Goal: Task Accomplishment & Management: Complete application form

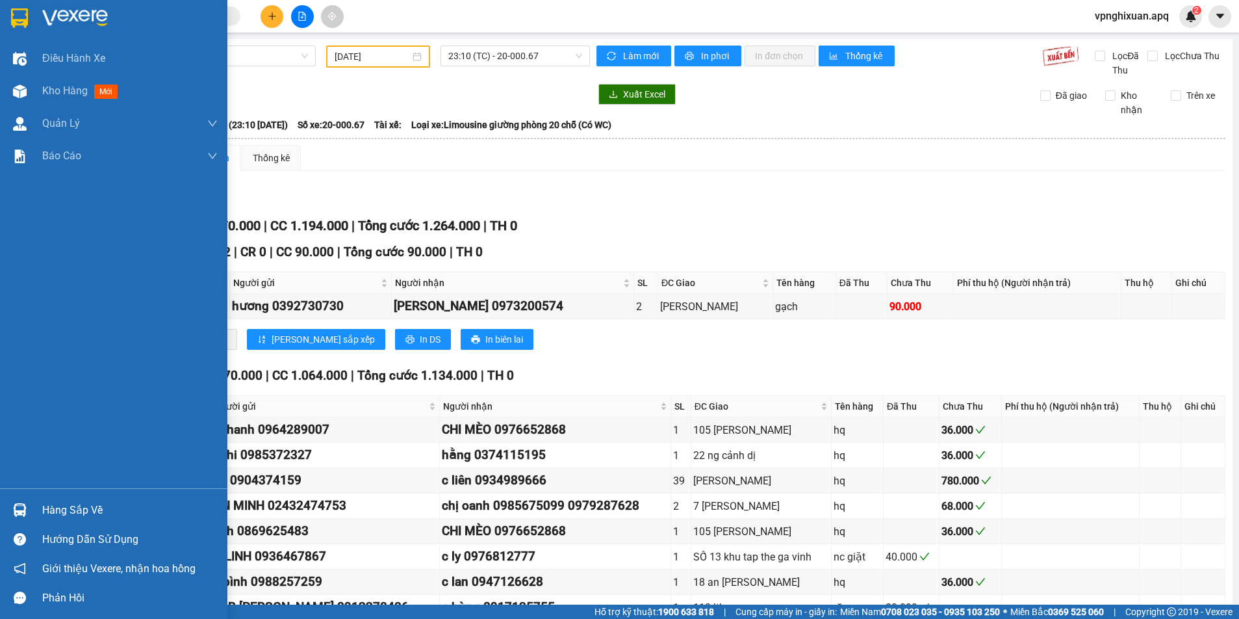
click at [37, 511] on div "Hàng sắp về" at bounding box center [113, 509] width 227 height 29
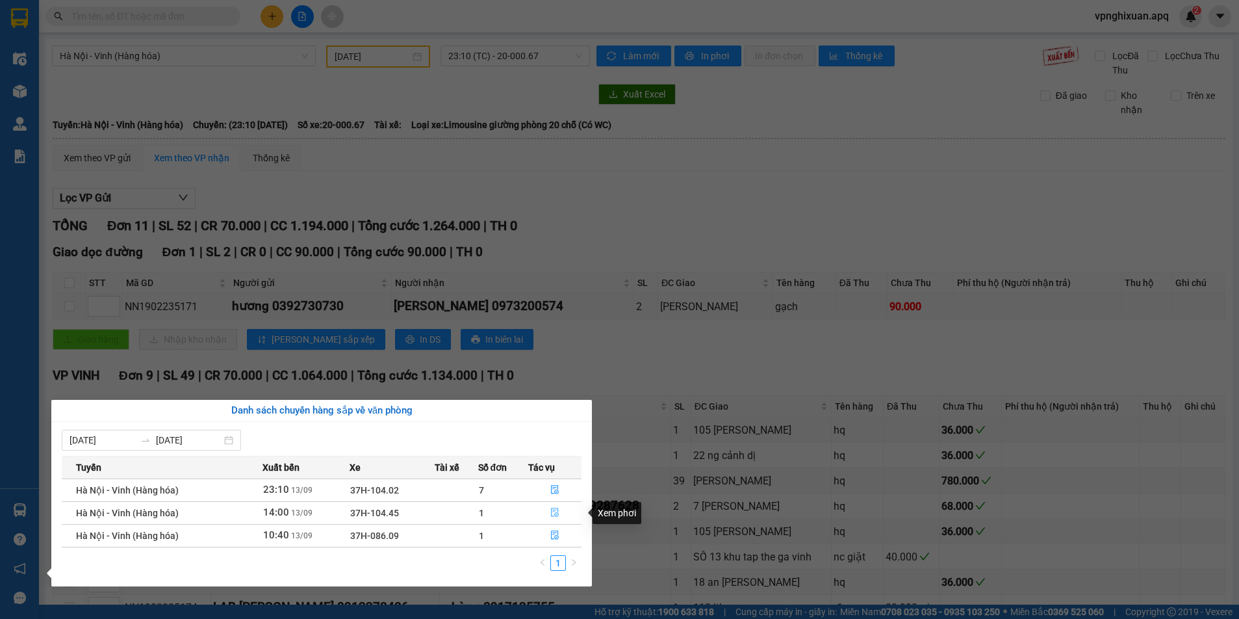
click at [558, 510] on icon "file-done" at bounding box center [554, 511] width 9 height 9
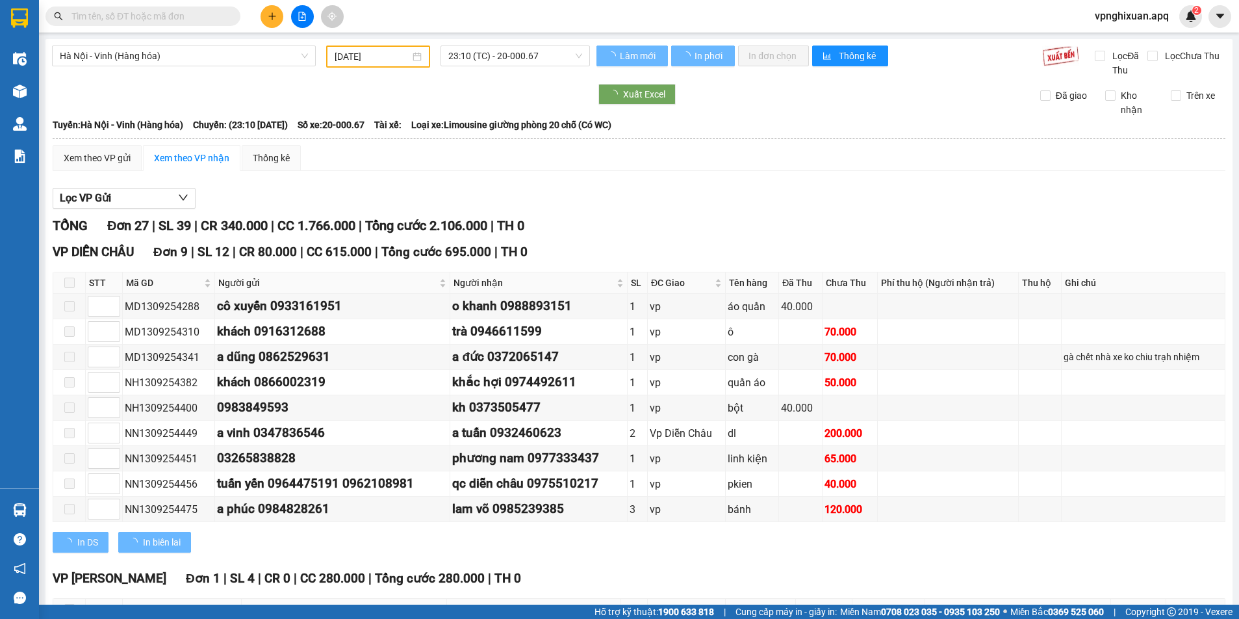
type input "[DATE]"
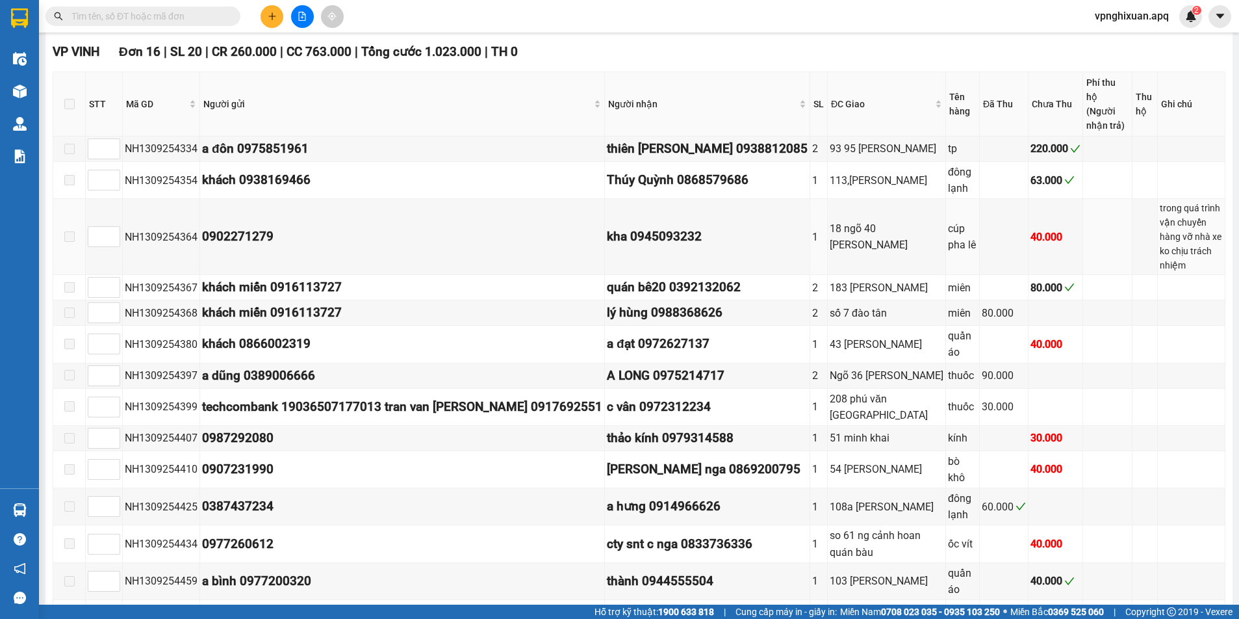
scroll to position [903, 0]
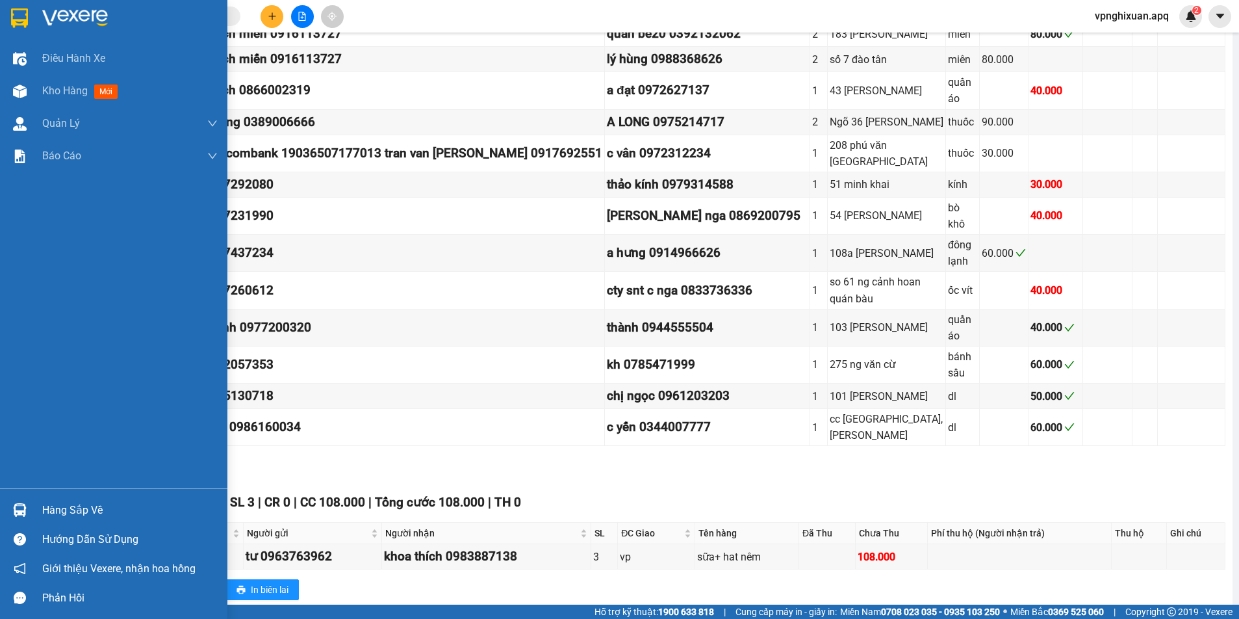
click at [33, 510] on div "Hàng sắp về" at bounding box center [113, 509] width 227 height 29
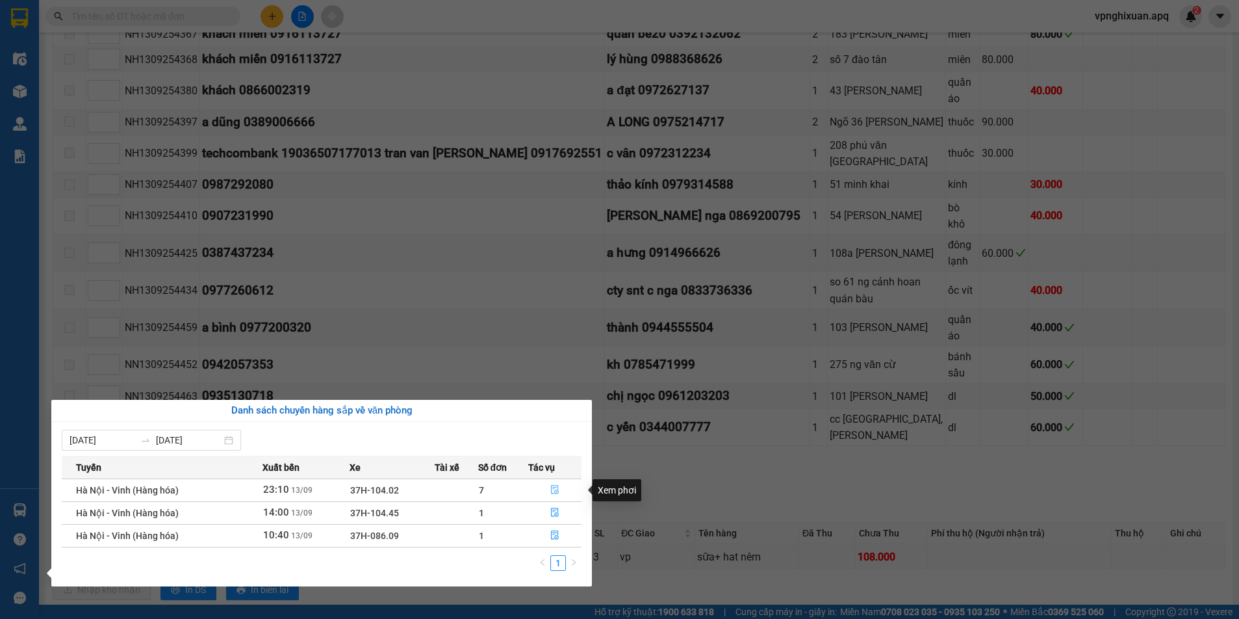
click at [547, 488] on button "button" at bounding box center [555, 490] width 52 height 21
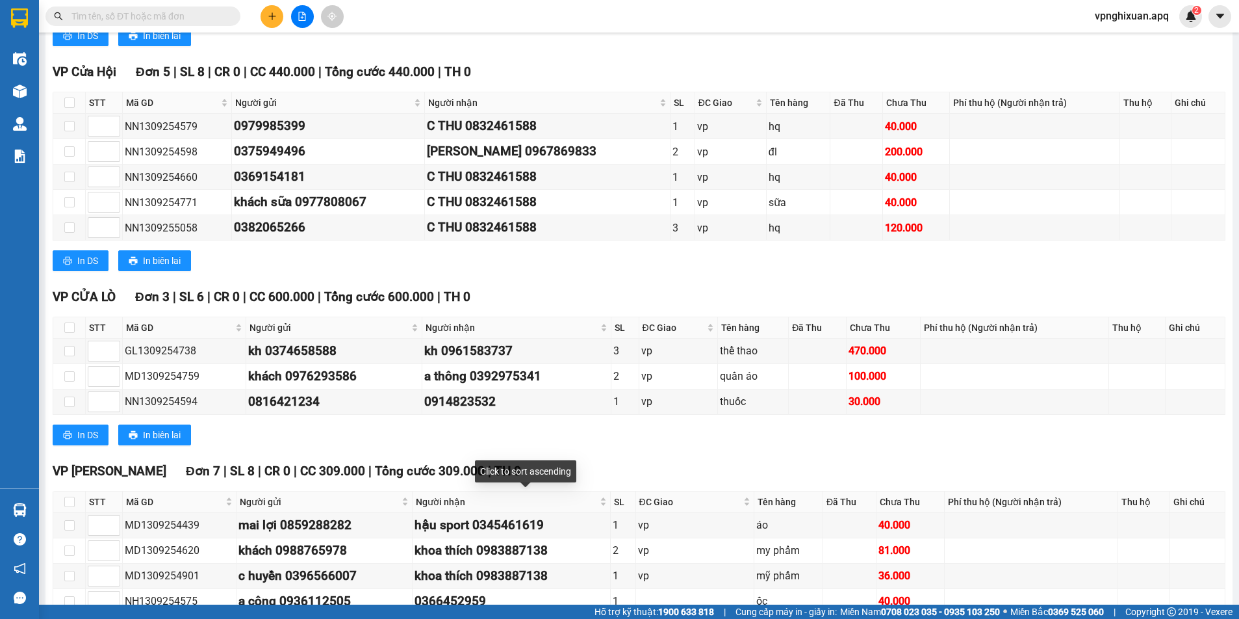
scroll to position [456, 0]
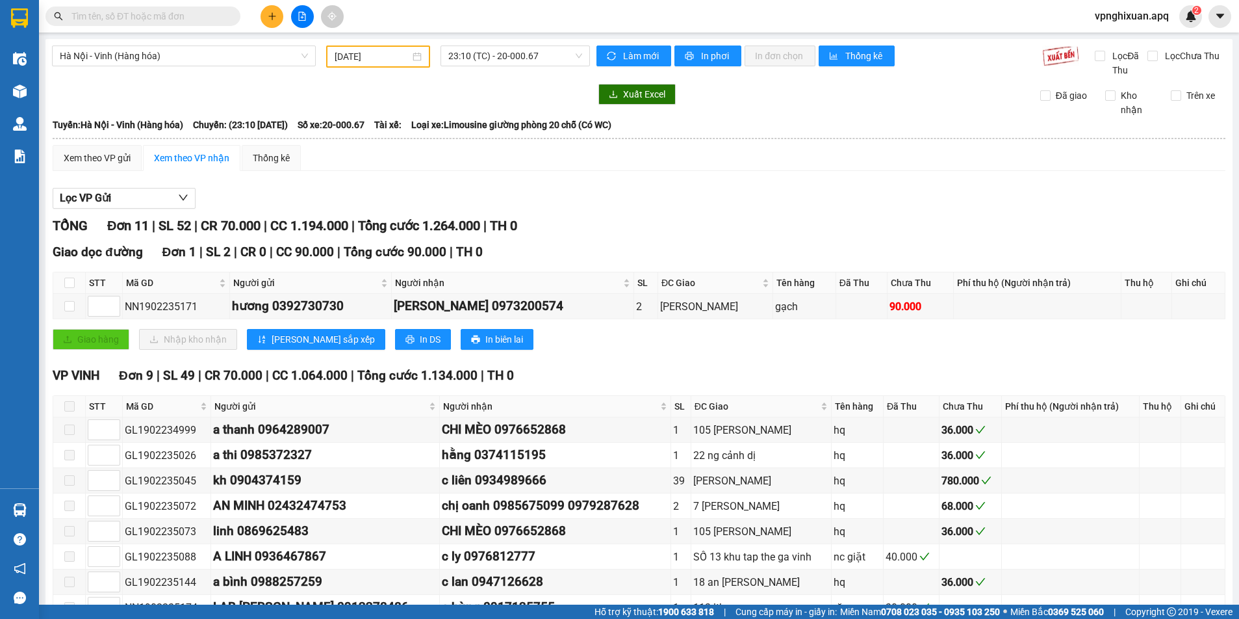
click at [50, 513] on div "[GEOGRAPHIC_DATA] - [GEOGRAPHIC_DATA] (Hàng hóa) [DATE] 23:10 (TC) - 20-000.67 …" at bounding box center [638, 434] width 1187 height 790
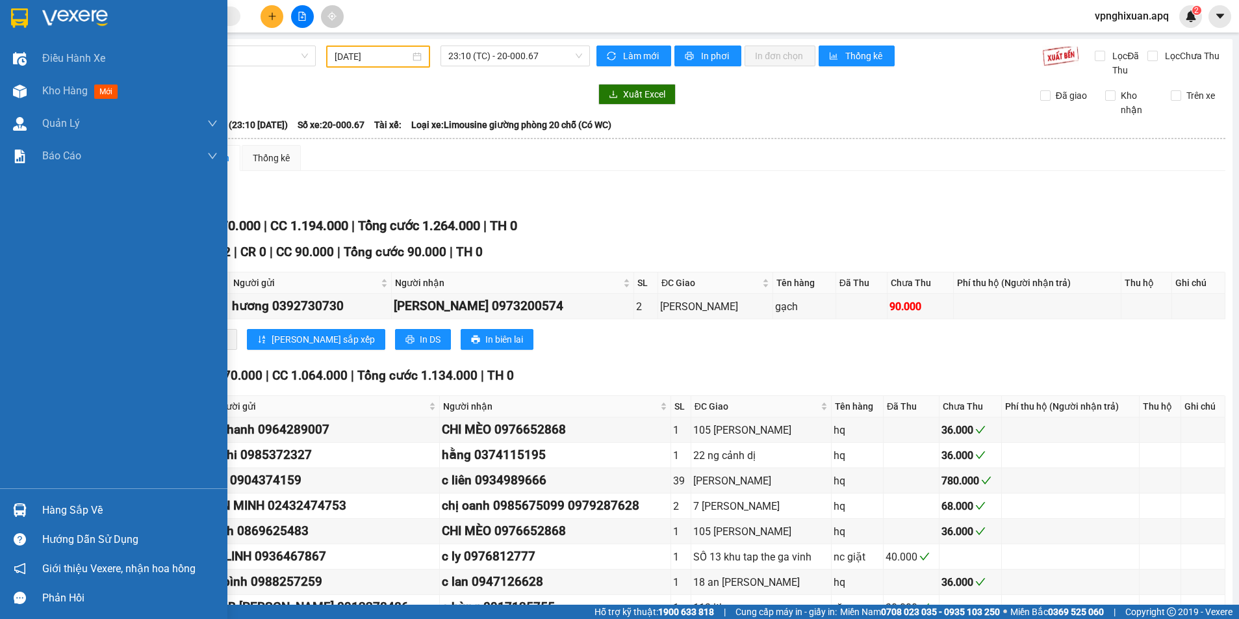
click at [28, 511] on div at bounding box center [19, 509] width 23 height 23
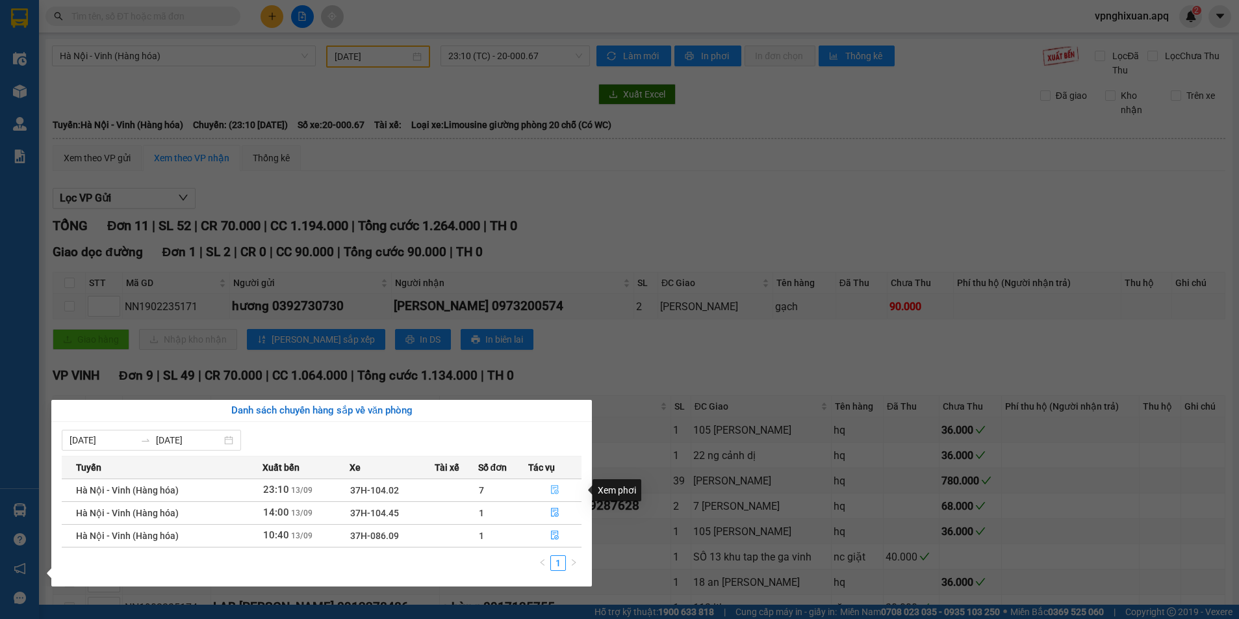
click at [560, 490] on button "button" at bounding box center [555, 490] width 52 height 21
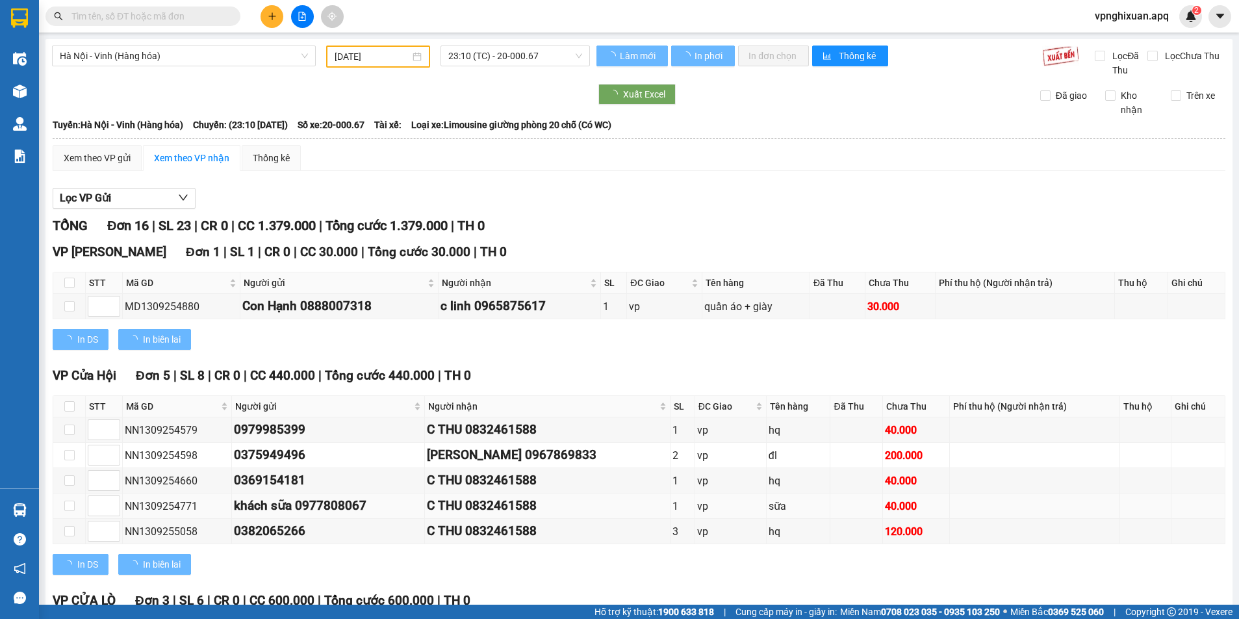
type input "[DATE]"
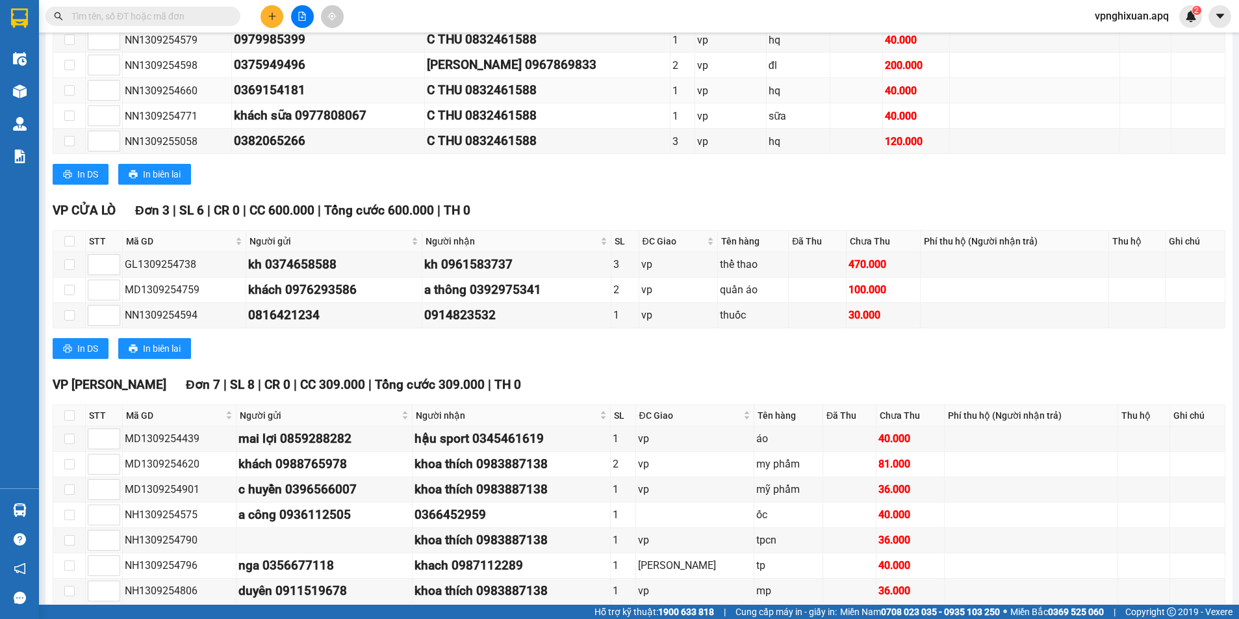
scroll to position [456, 0]
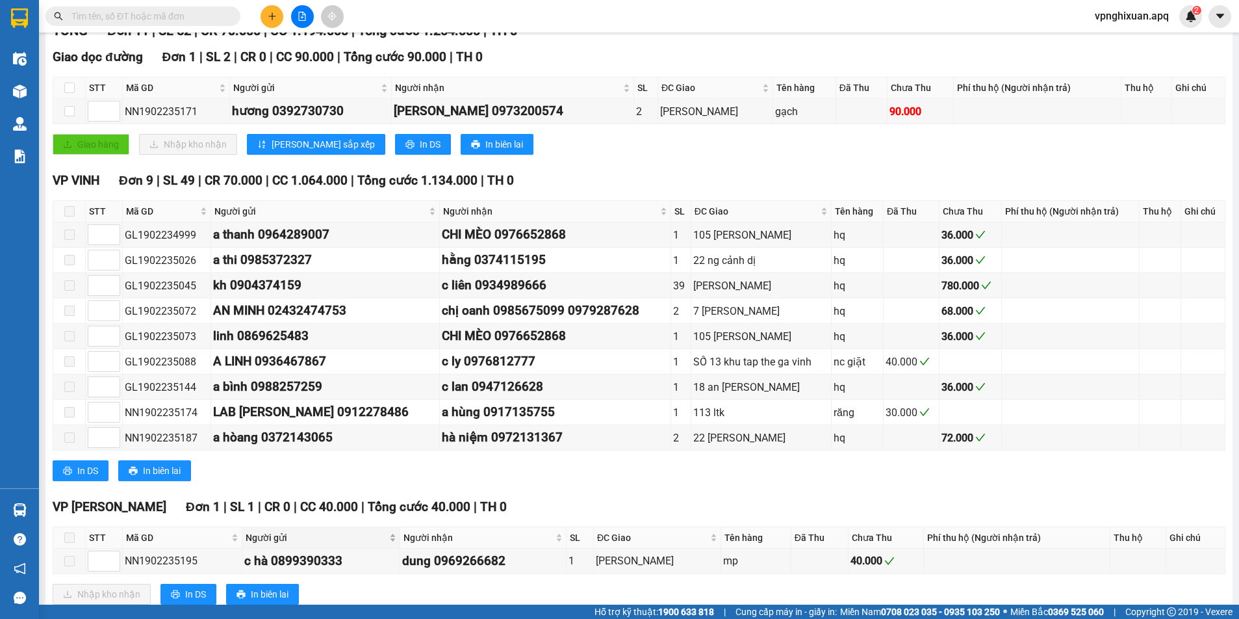
scroll to position [231, 0]
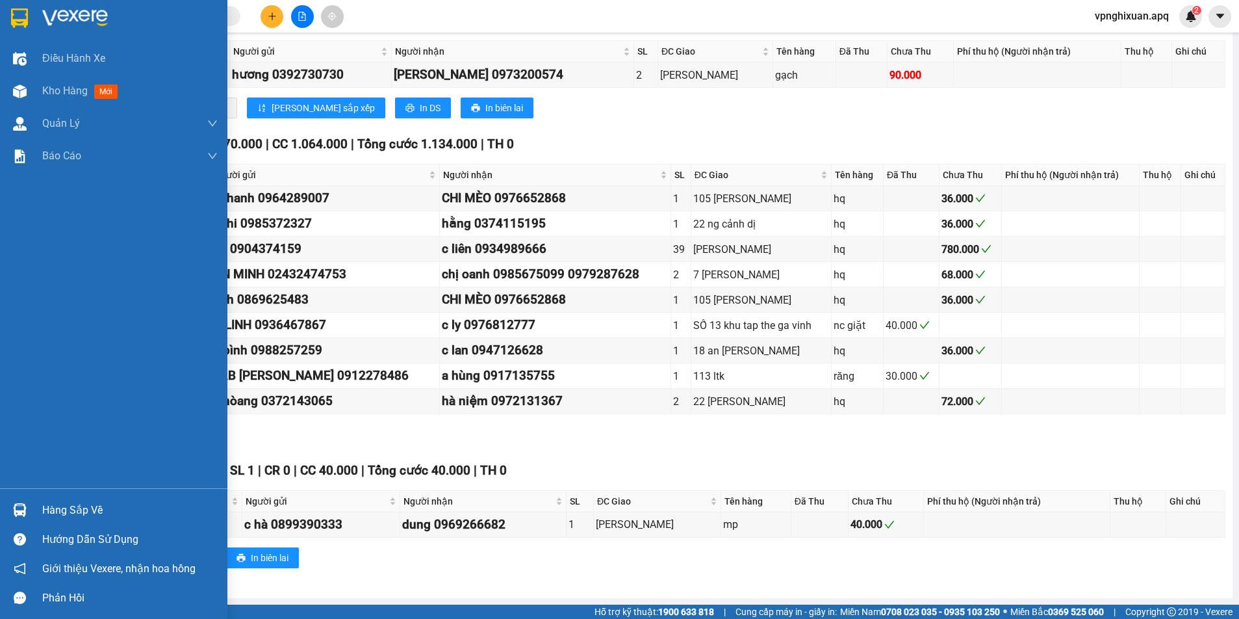
drag, startPoint x: 51, startPoint y: 504, endPoint x: 53, endPoint y: 511, distance: 7.4
click at [52, 504] on div "Hàng sắp về" at bounding box center [129, 509] width 175 height 19
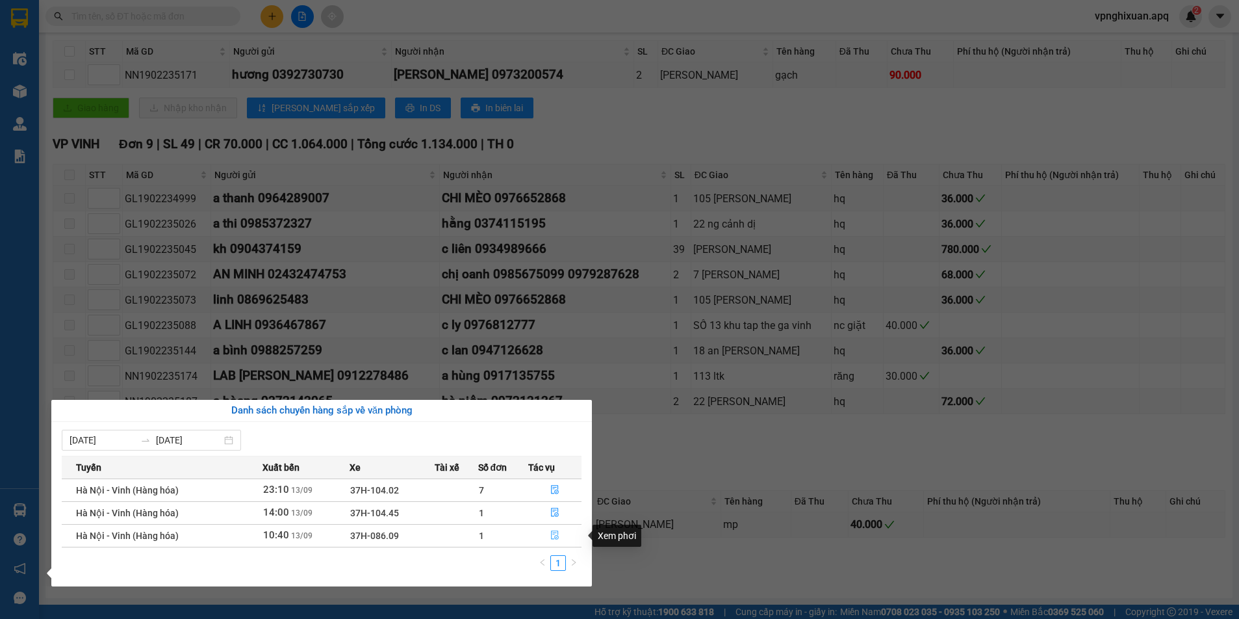
click at [555, 535] on icon "file-done" at bounding box center [554, 534] width 9 height 9
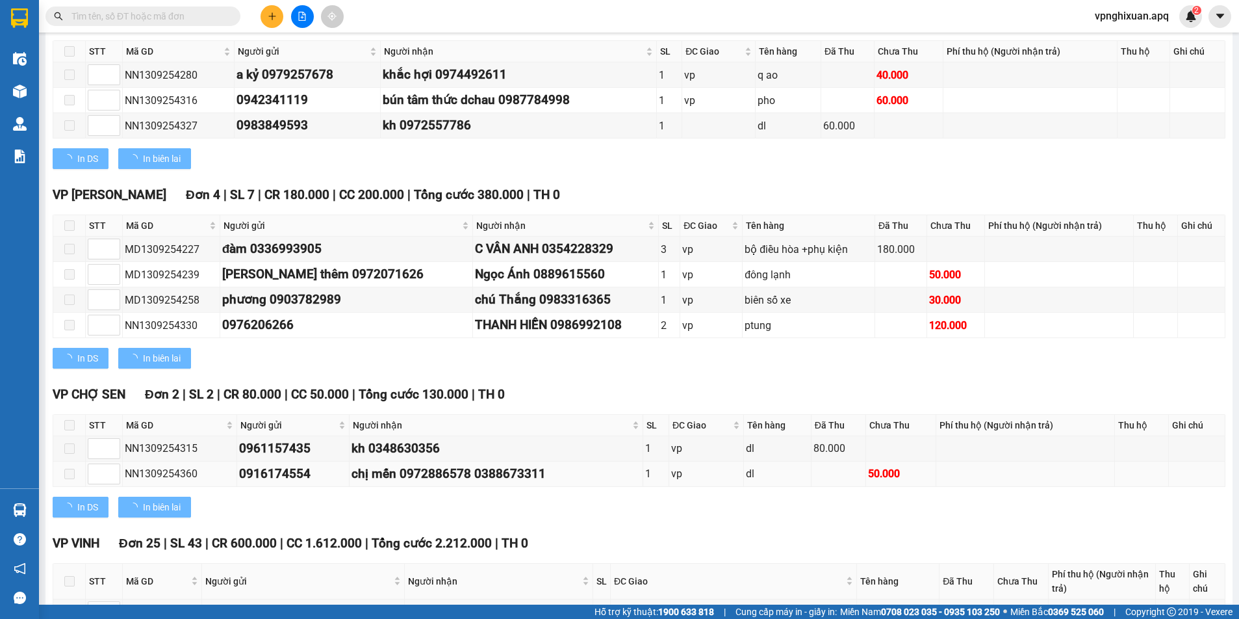
type input "[DATE]"
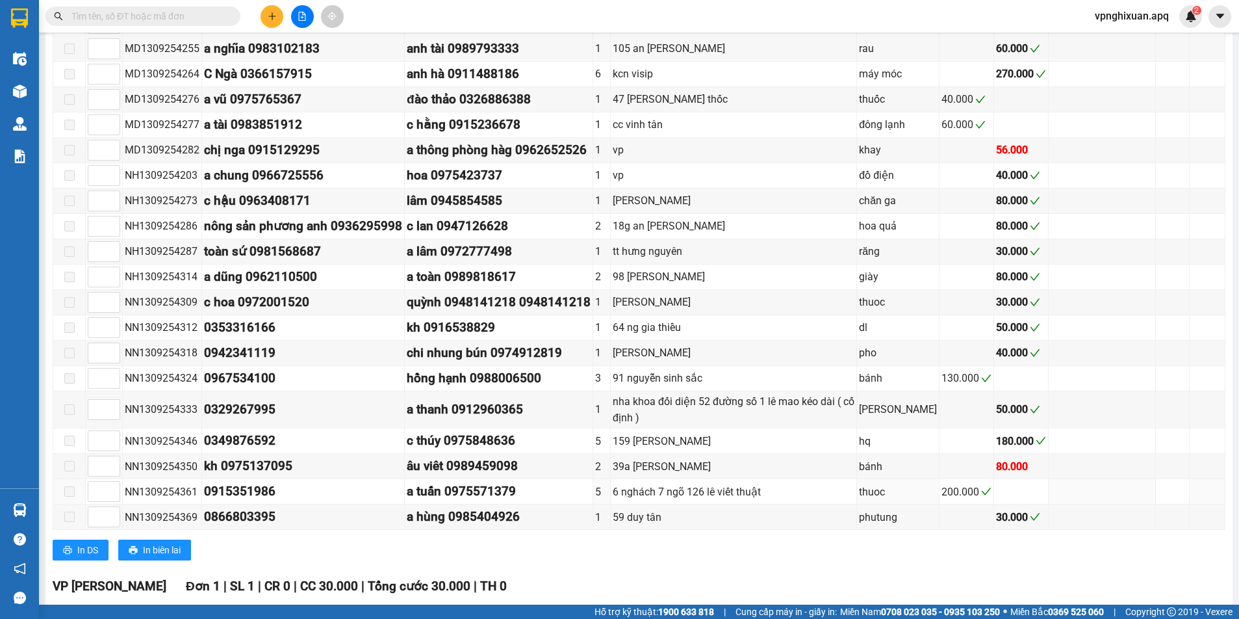
scroll to position [1085, 0]
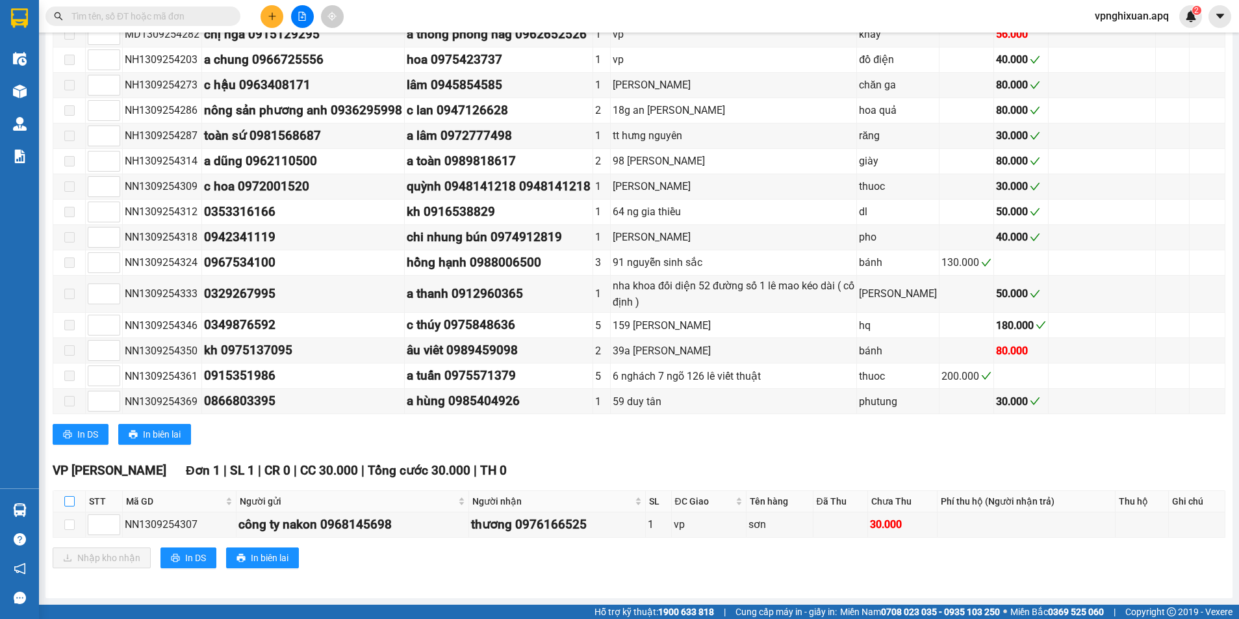
drag, startPoint x: 70, startPoint y: 498, endPoint x: 77, endPoint y: 516, distance: 18.9
click at [70, 502] on input "checkbox" at bounding box center [69, 501] width 10 height 10
checkbox input "true"
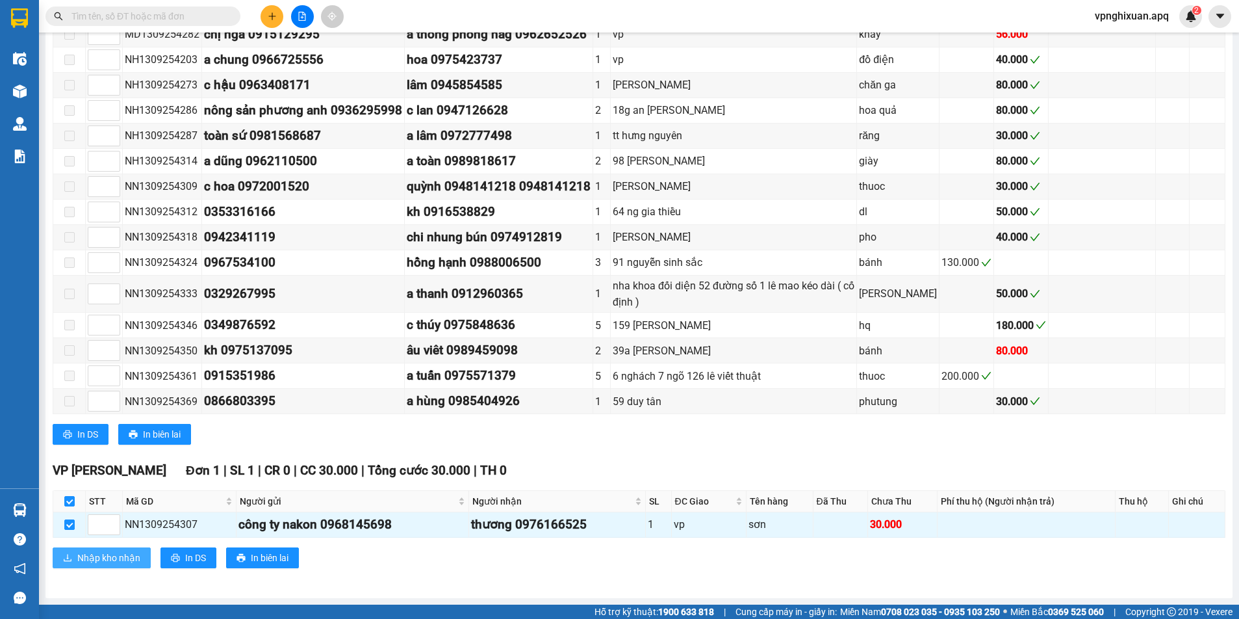
click at [105, 558] on span "Nhập kho nhận" at bounding box center [108, 557] width 63 height 14
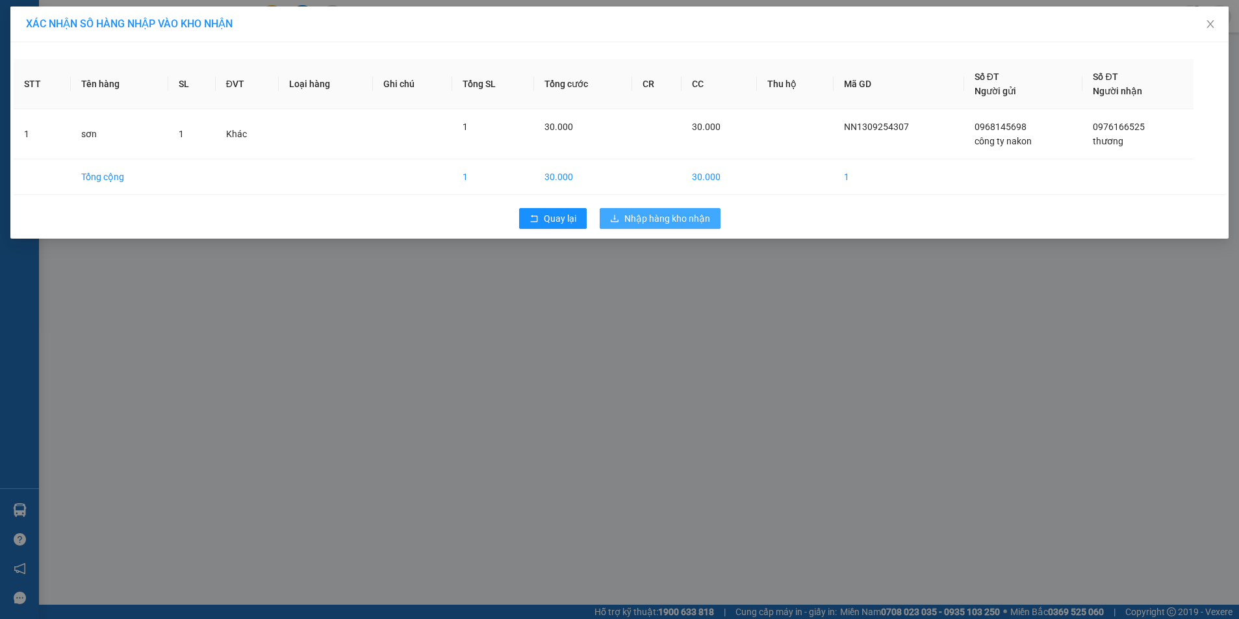
click at [674, 216] on span "Nhập hàng kho nhận" at bounding box center [667, 218] width 86 height 14
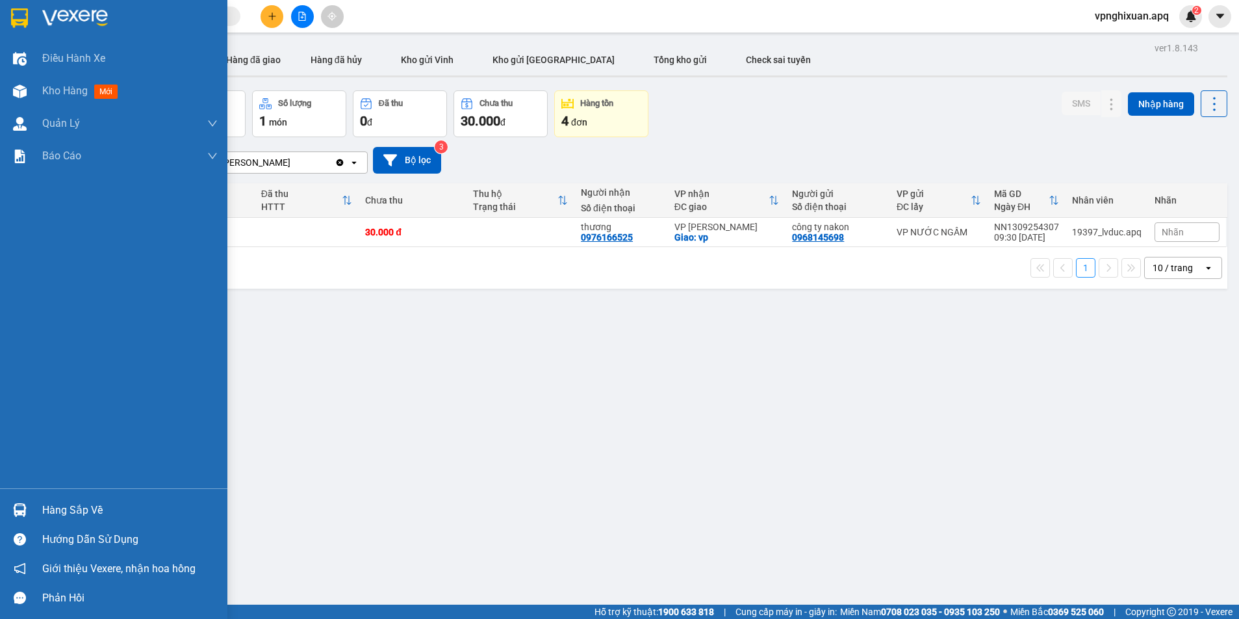
click at [71, 513] on div "Hàng sắp về" at bounding box center [129, 509] width 175 height 19
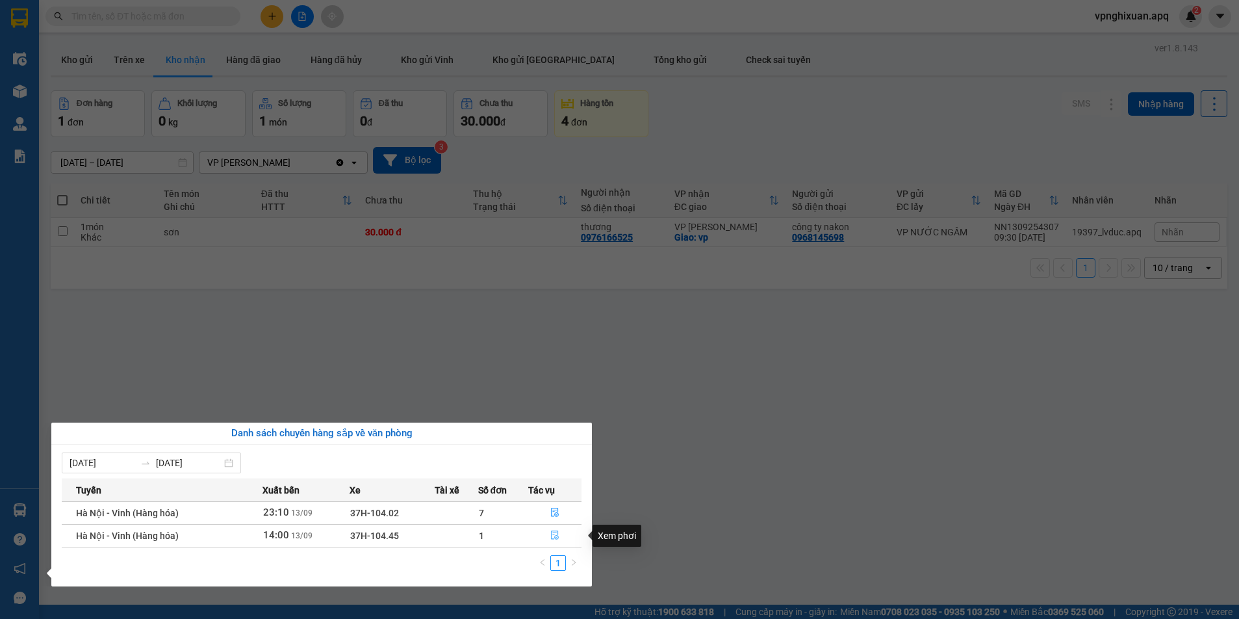
click at [556, 534] on icon "file-done" at bounding box center [554, 534] width 9 height 9
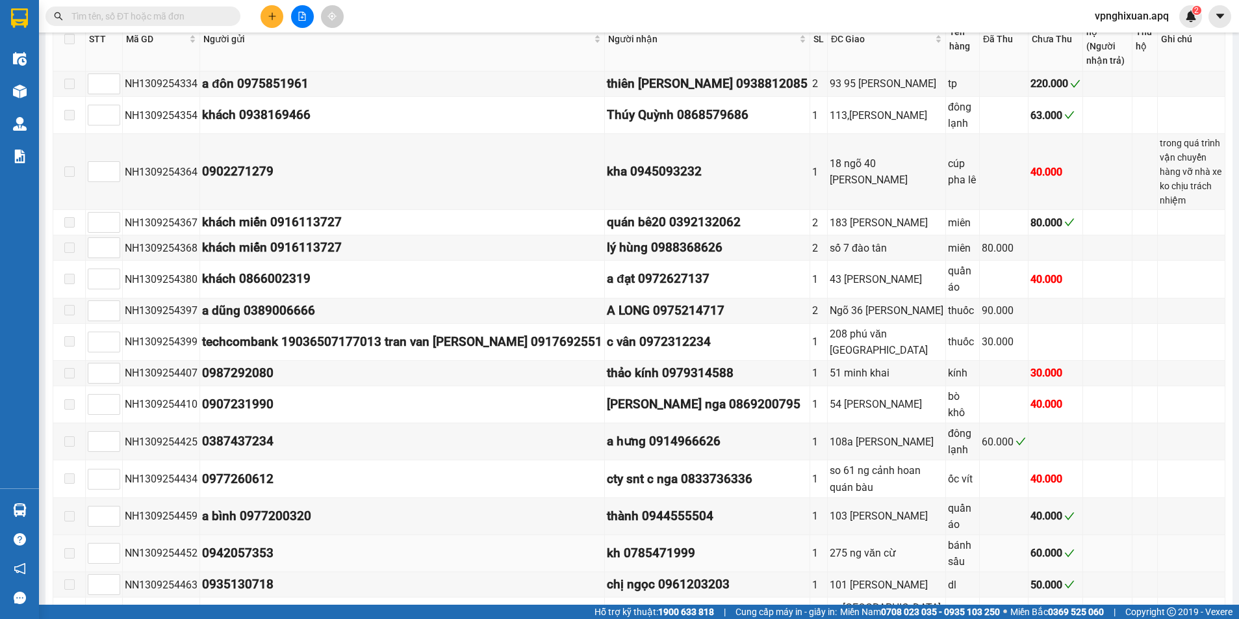
scroll to position [903, 0]
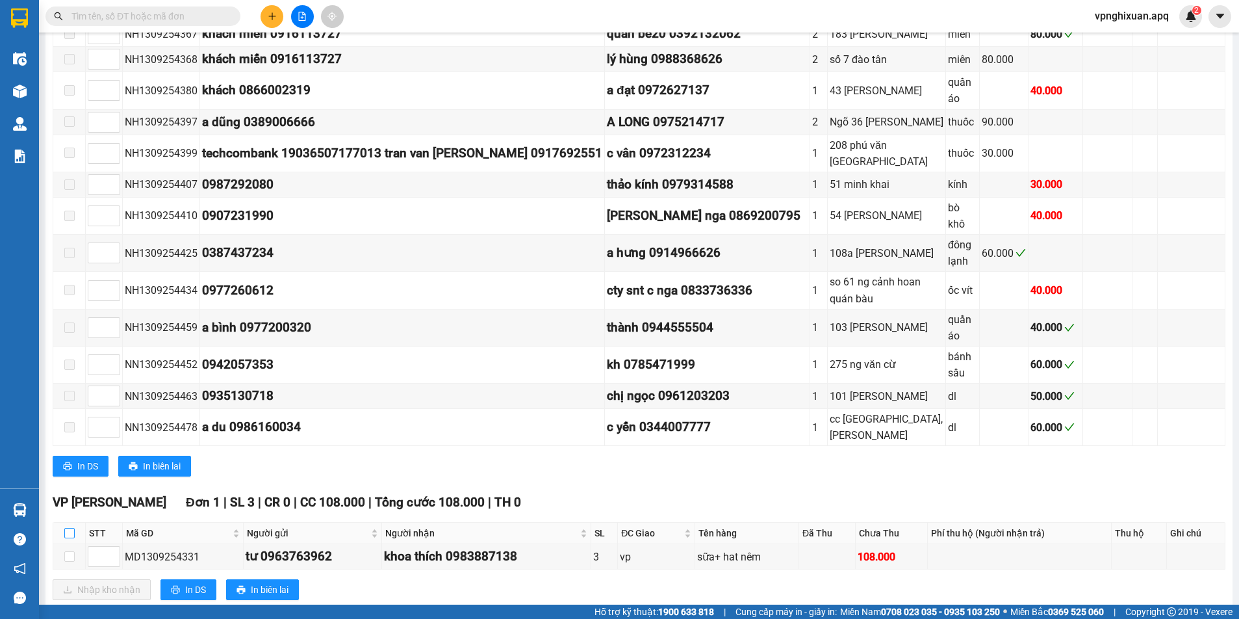
click at [66, 528] on input "checkbox" at bounding box center [69, 533] width 10 height 10
checkbox input "true"
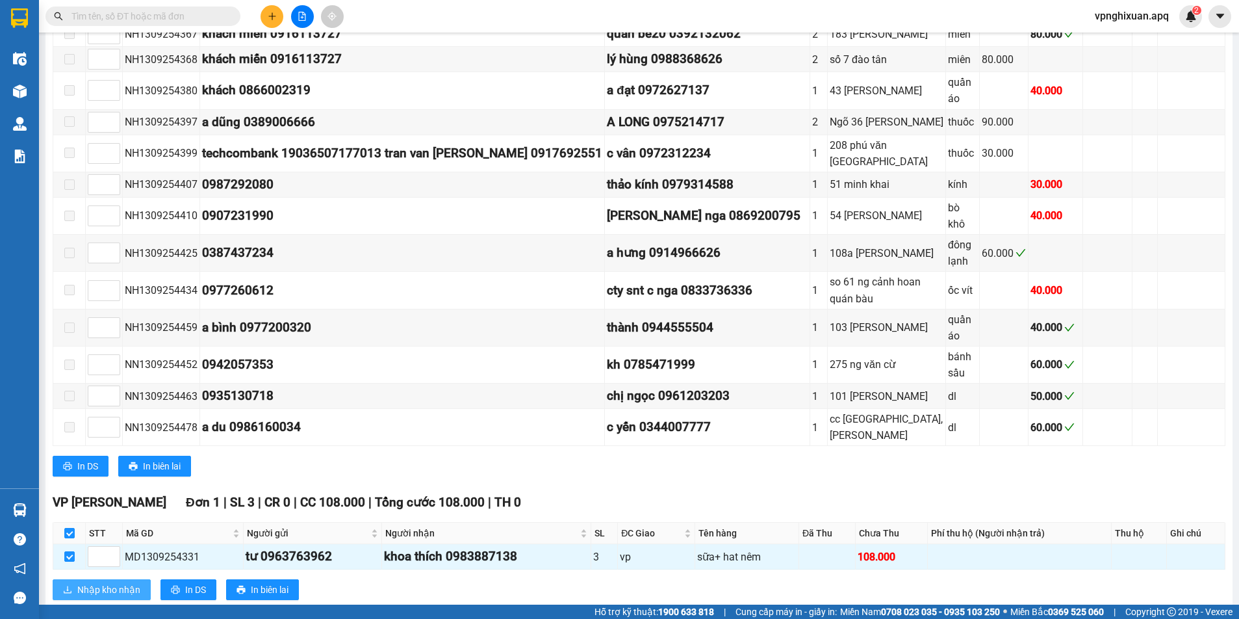
click at [95, 582] on span "Nhập kho nhận" at bounding box center [108, 589] width 63 height 14
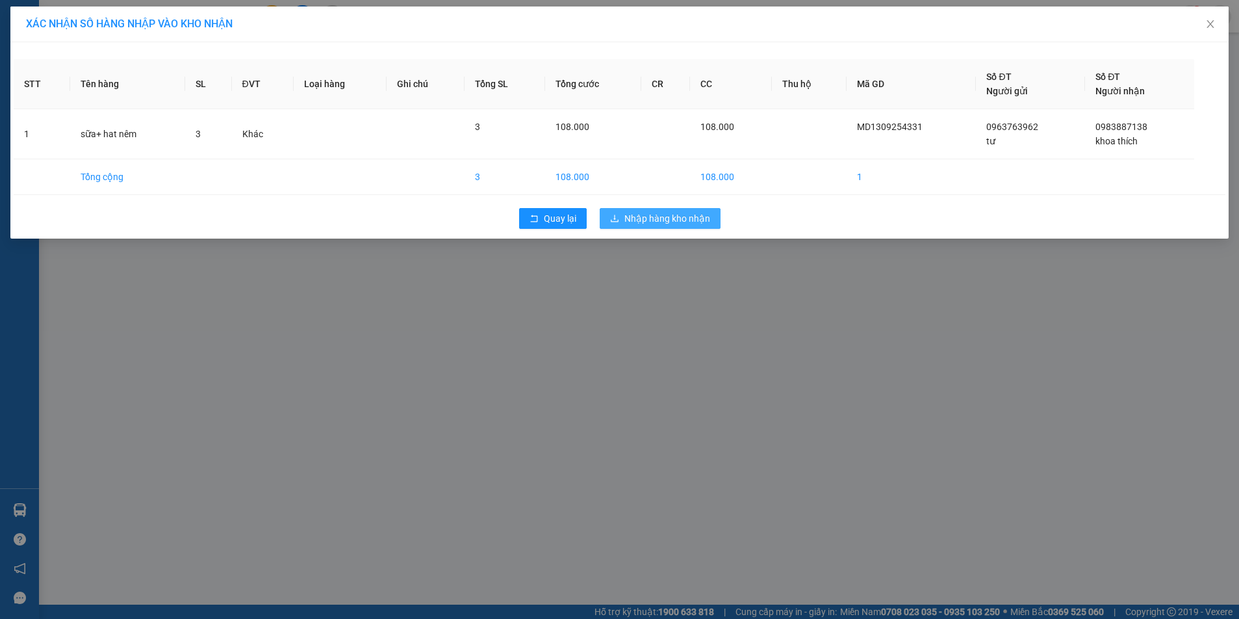
click at [663, 223] on span "Nhập hàng kho nhận" at bounding box center [667, 218] width 86 height 14
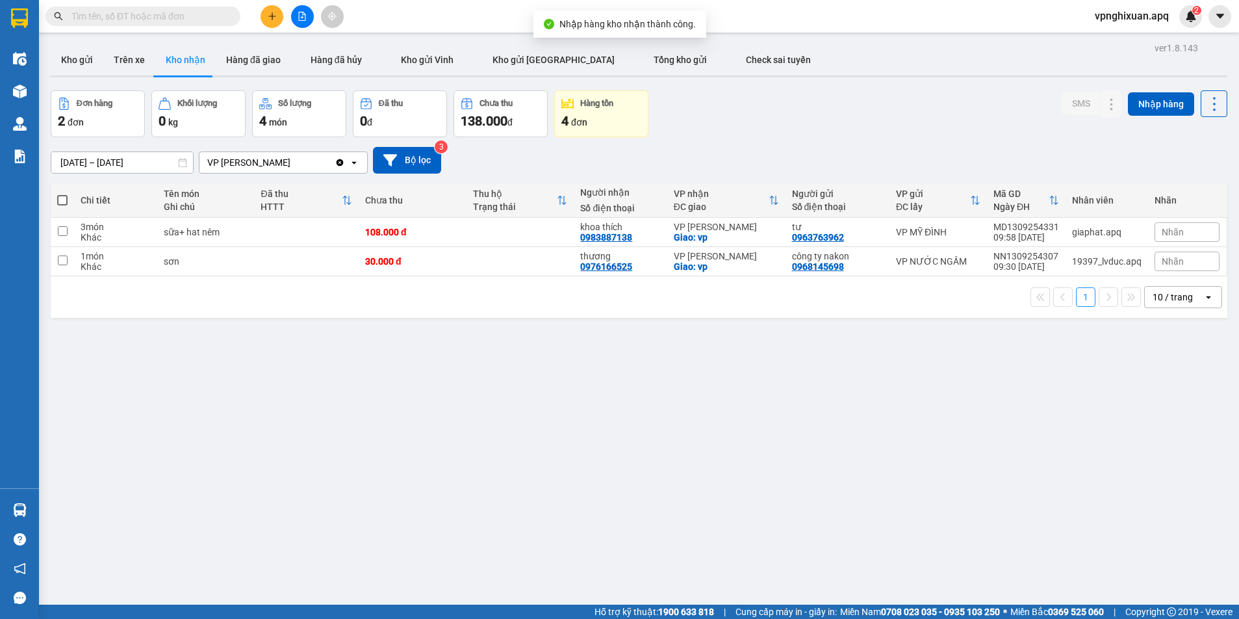
click at [53, 507] on div "ver 1.8.143 Kho gửi Trên xe Kho nhận Hàng đã giao Hàng đã hủy Kho gửi Vinh Kho …" at bounding box center [638, 348] width 1187 height 619
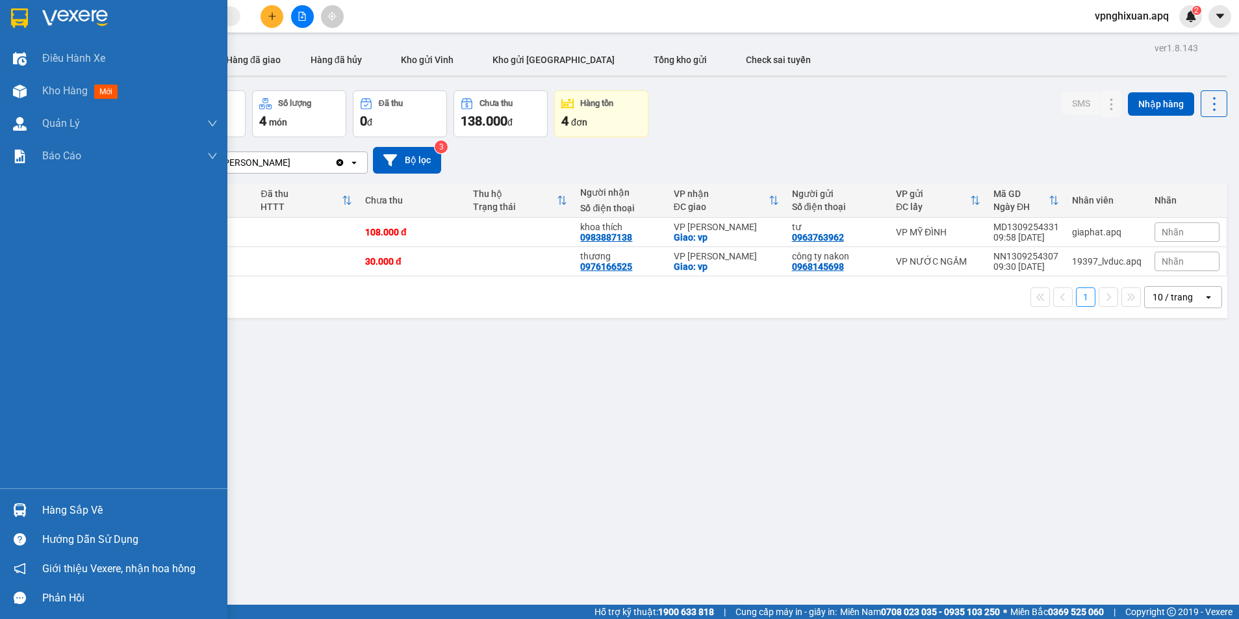
click at [68, 507] on div "Hàng sắp về" at bounding box center [129, 509] width 175 height 19
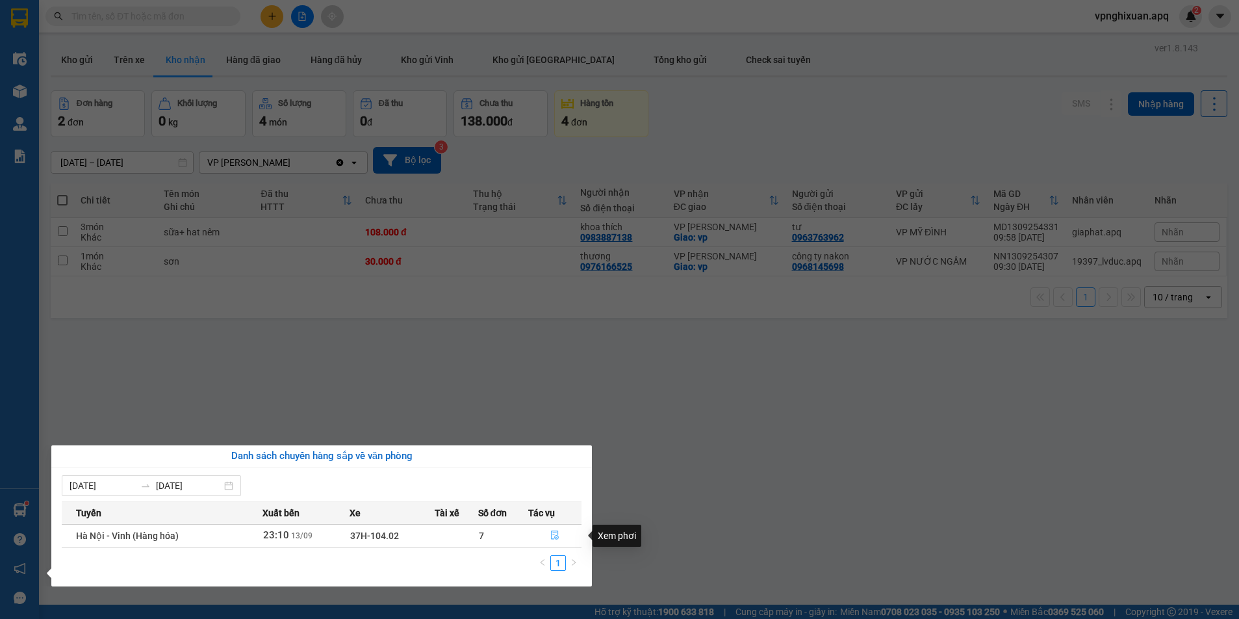
click at [553, 536] on icon "file-done" at bounding box center [554, 534] width 9 height 9
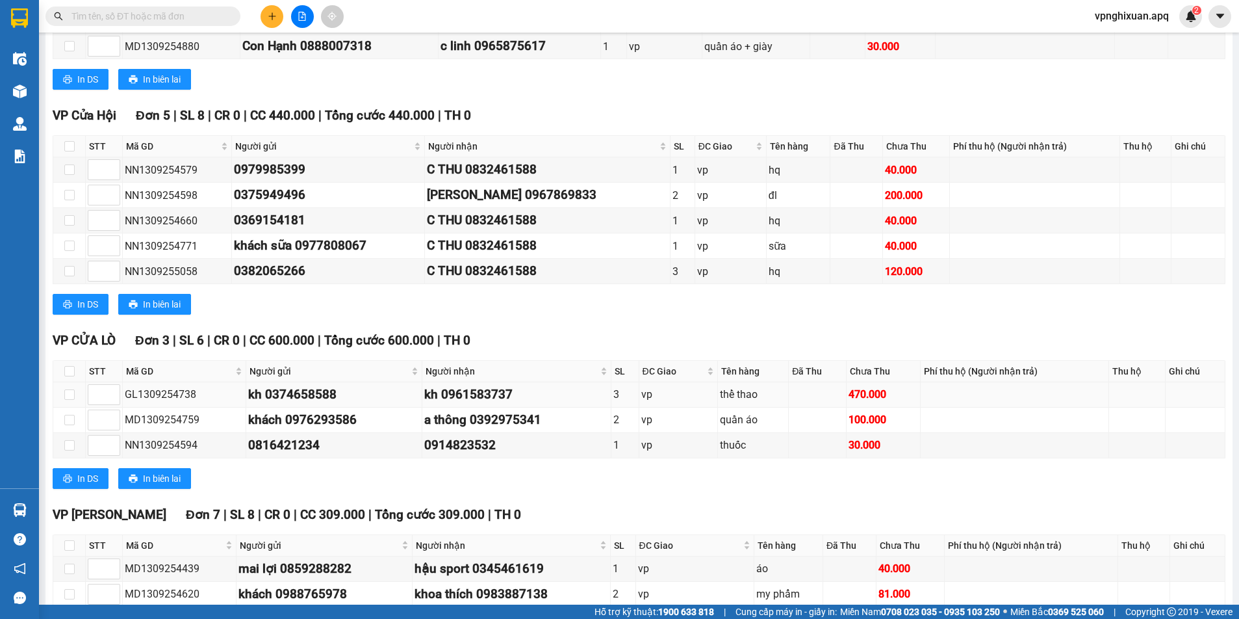
scroll to position [455, 0]
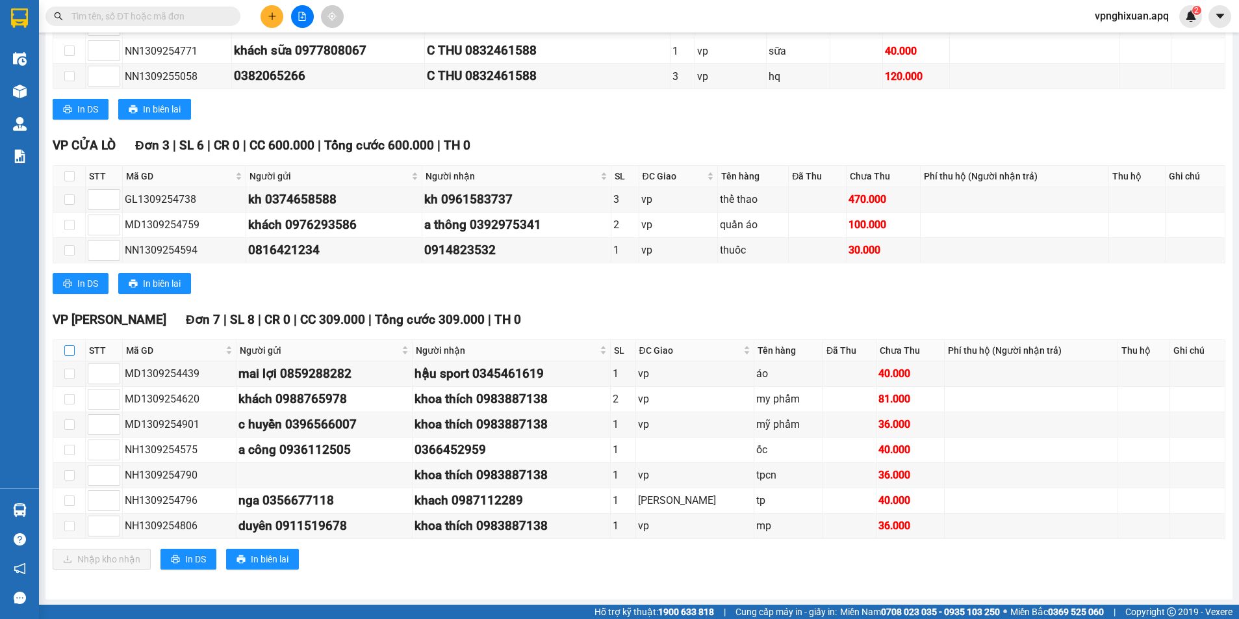
click at [68, 348] on input "checkbox" at bounding box center [69, 350] width 10 height 10
checkbox input "true"
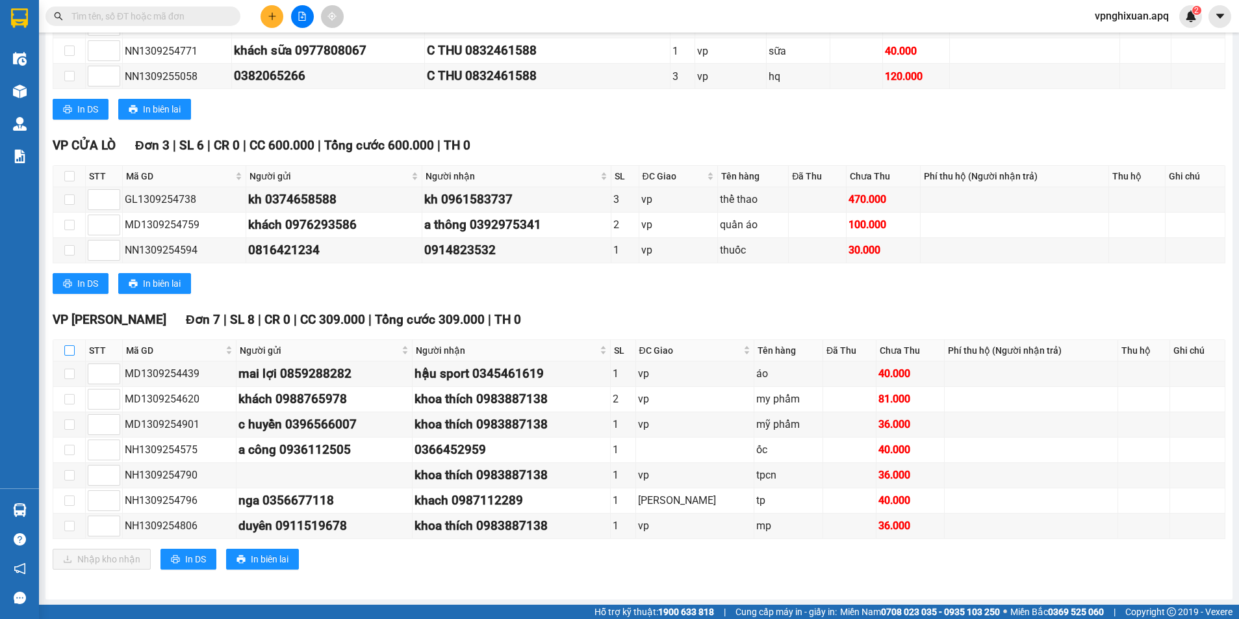
checkbox input "true"
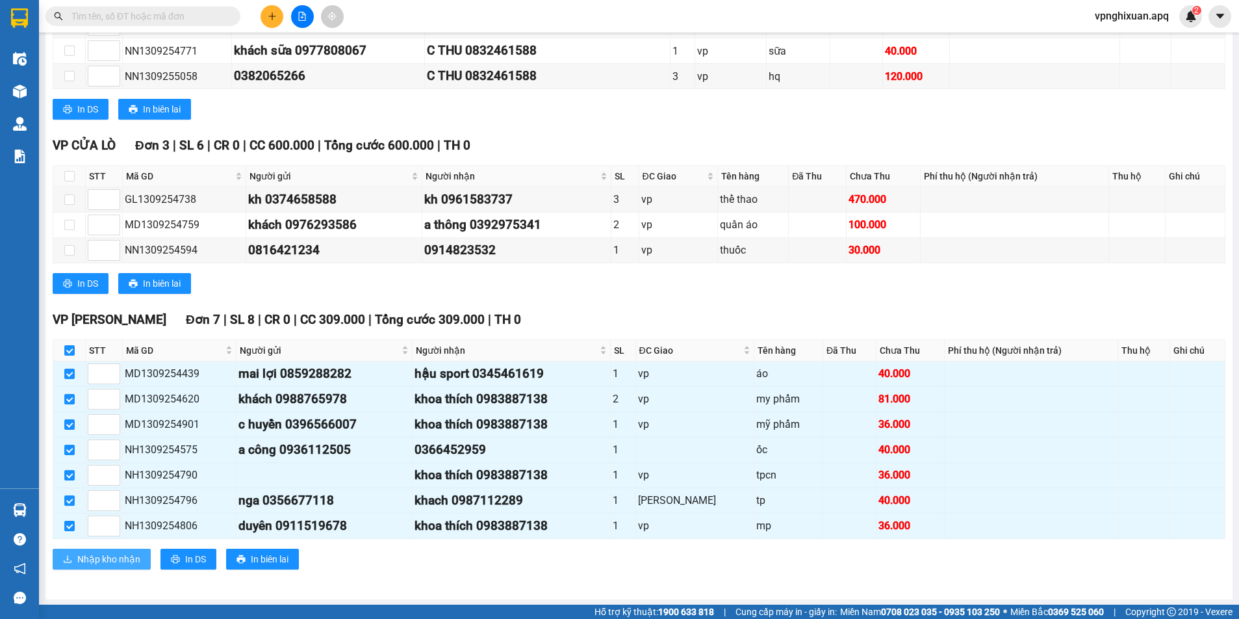
click at [112, 561] on span "Nhập kho nhận" at bounding box center [108, 559] width 63 height 14
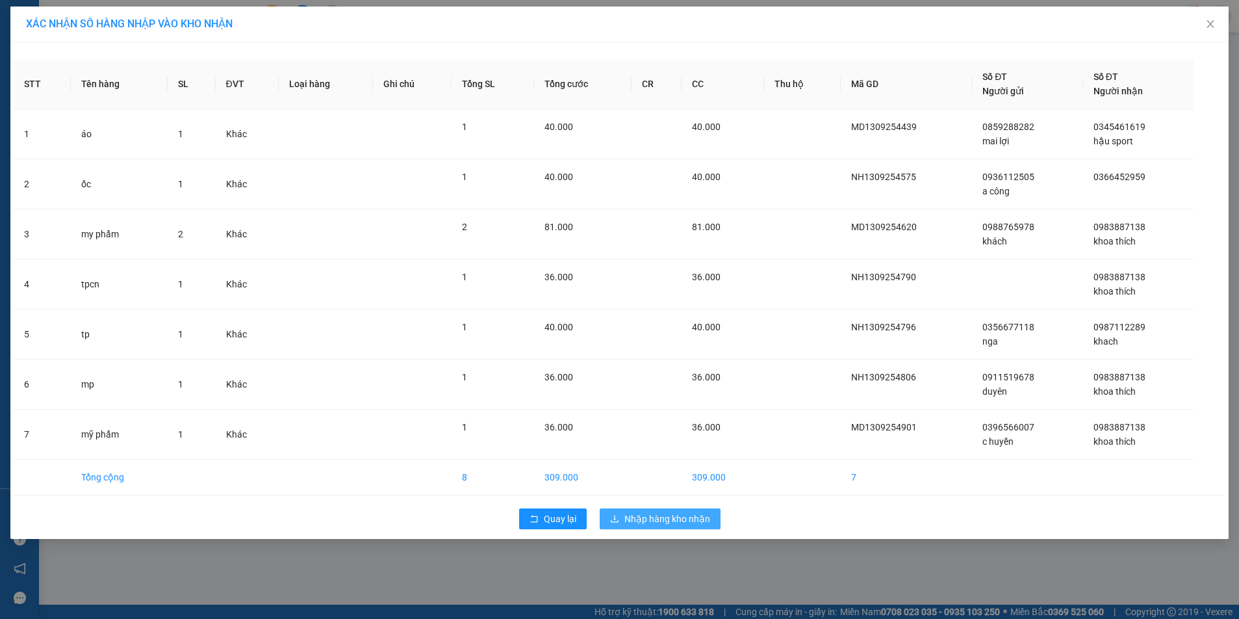
click at [657, 517] on span "Nhập hàng kho nhận" at bounding box center [667, 518] width 86 height 14
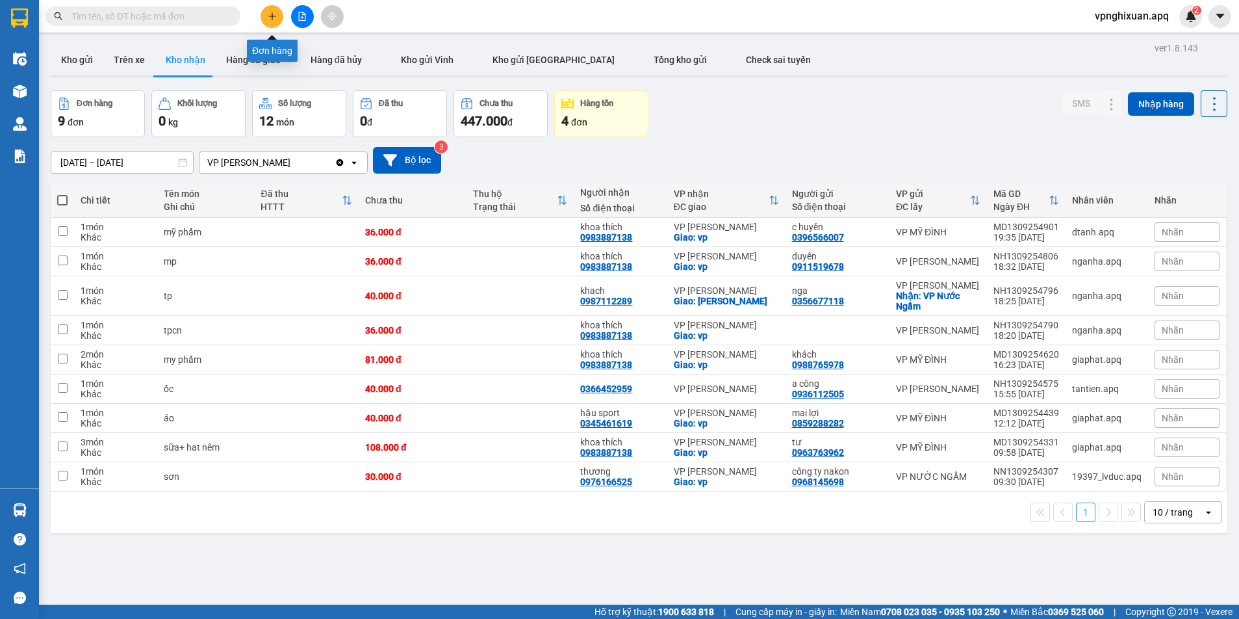
click at [274, 16] on icon "plus" at bounding box center [272, 16] width 9 height 9
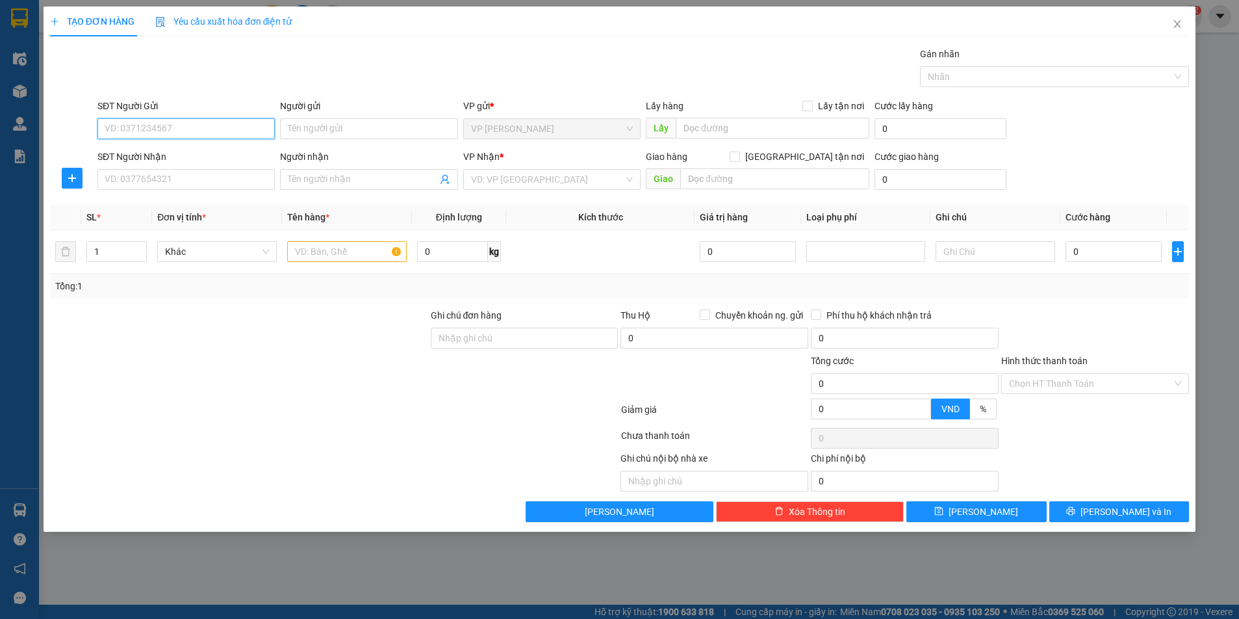
click at [191, 125] on input "SĐT Người Gửi" at bounding box center [185, 128] width 177 height 21
click at [157, 178] on div "0867699068 - Bố đông" at bounding box center [186, 175] width 162 height 14
type input "0867699068"
type input "Bố đông"
type input "0867699068"
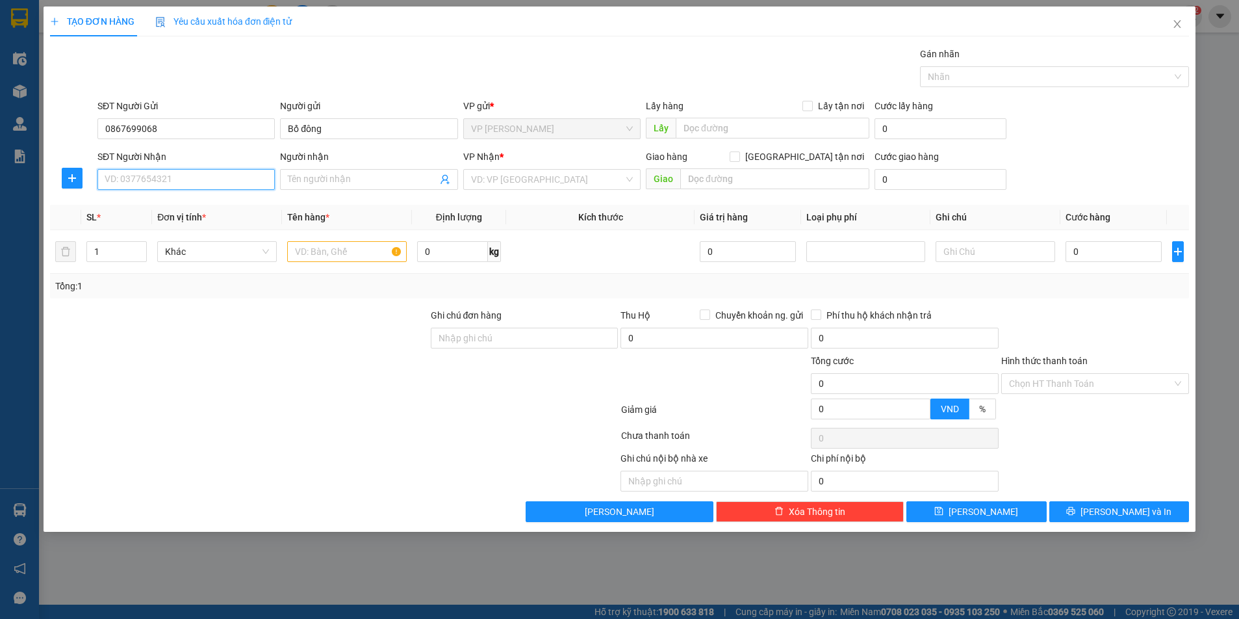
click at [171, 178] on input "SĐT Người Nhận" at bounding box center [185, 179] width 177 height 21
click at [201, 227] on div "0941751326 - Con Gái Trang" at bounding box center [187, 226] width 164 height 14
type input "0941751326"
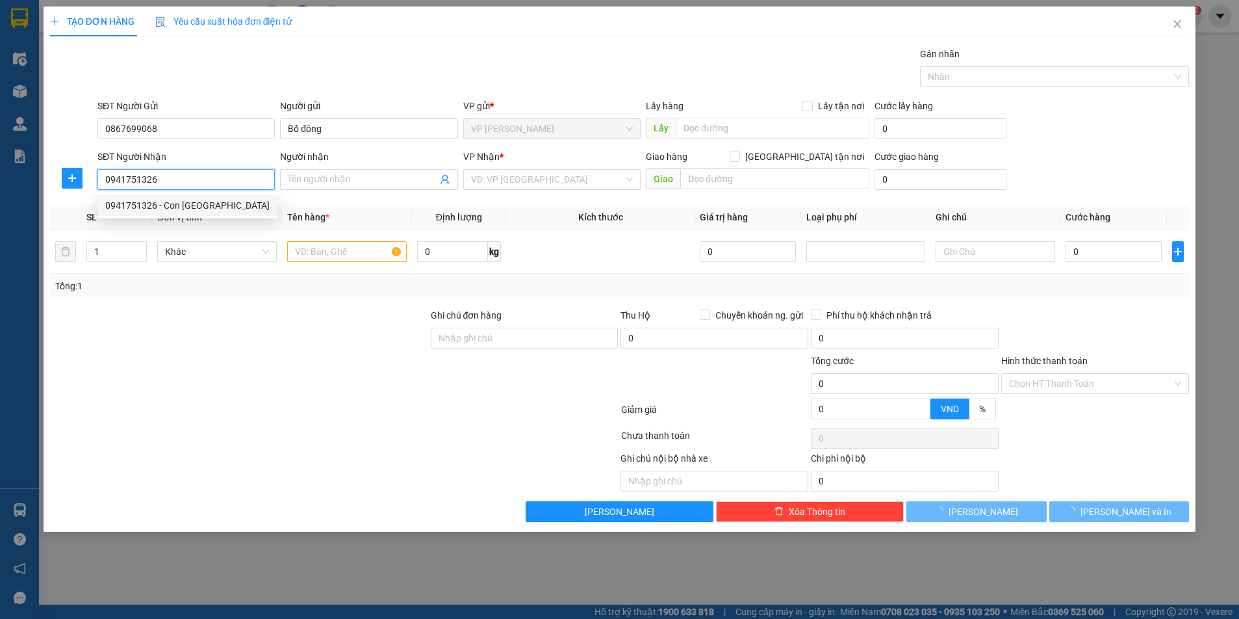
type input "Con Gái Trang"
checkbox input "true"
type input "120 Định Công , Hoàng Mai , Hà Nội"
type input "50.000"
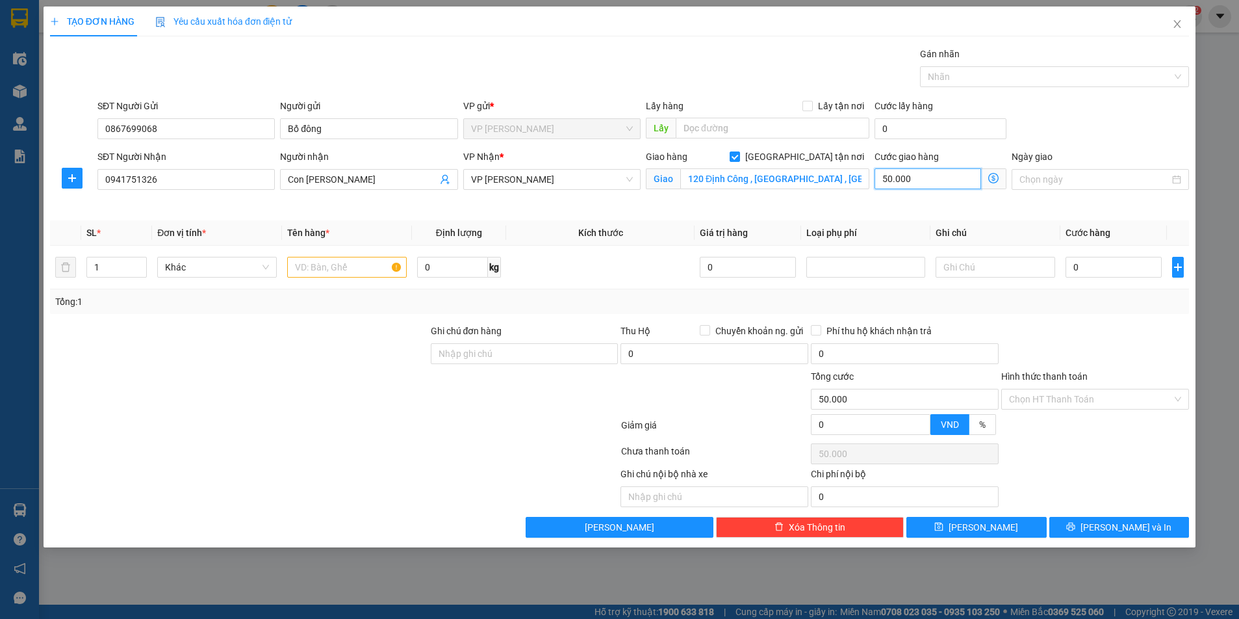
click at [917, 177] on input "50.000" at bounding box center [928, 178] width 107 height 21
type input "0"
type input "7"
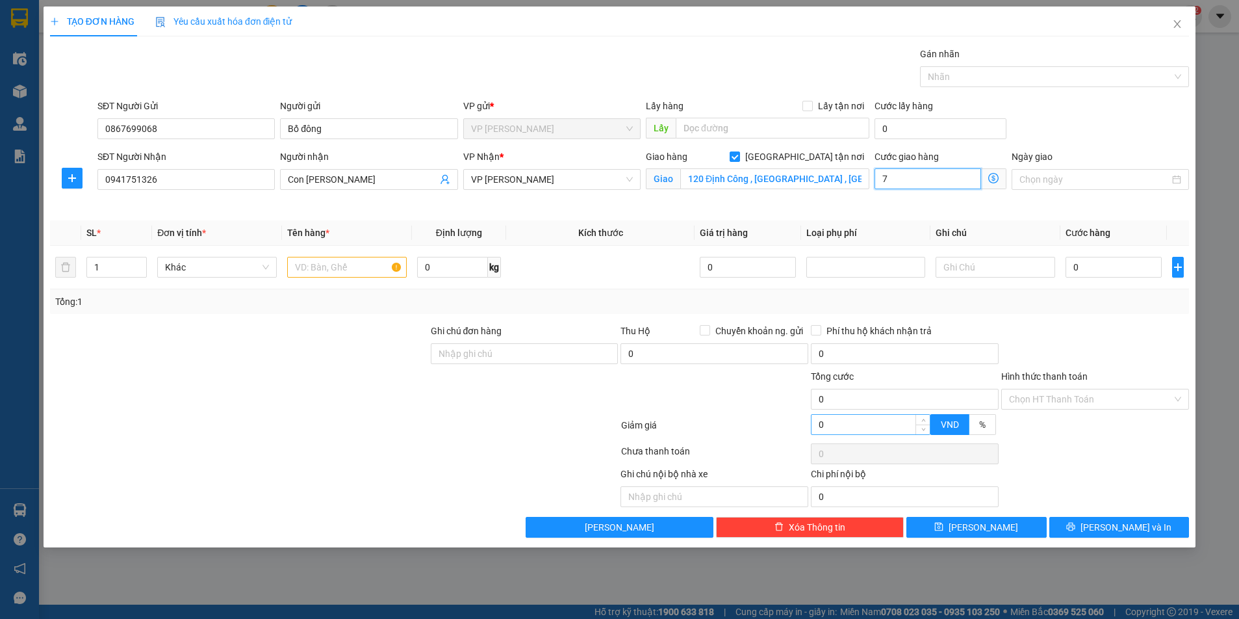
type input "7"
type input "70"
type input "700"
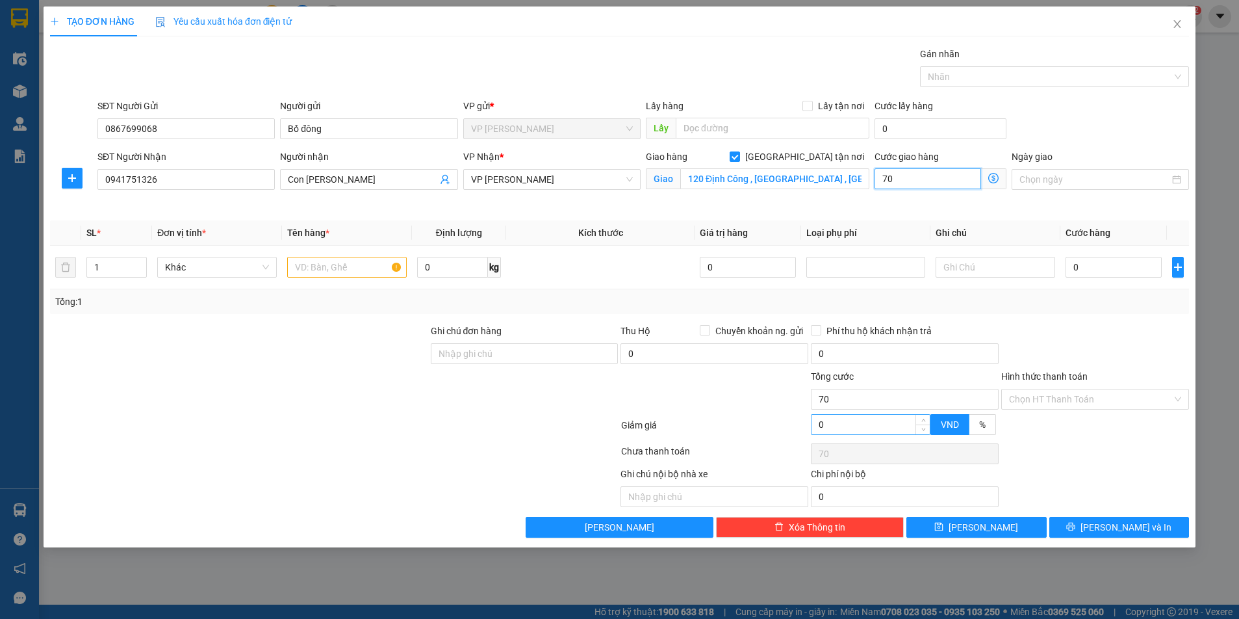
type input "700"
type input "7.000"
type input "70.000"
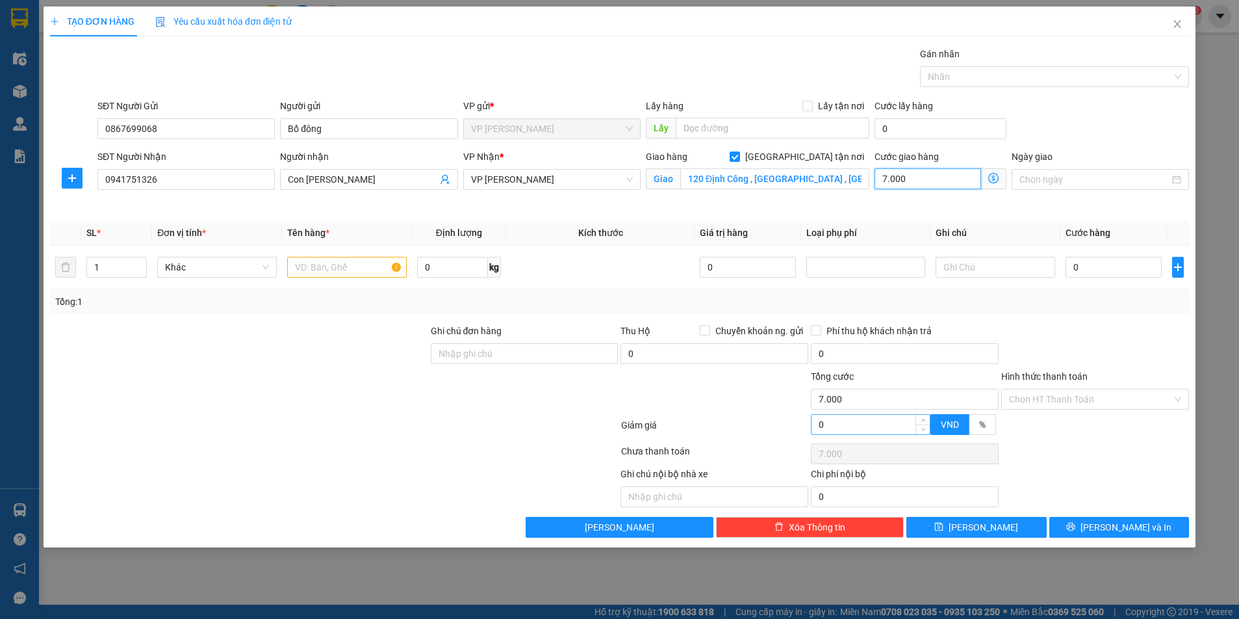
type input "70.000"
click at [333, 264] on input "text" at bounding box center [347, 267] width 120 height 21
type input "Thực Phẩm"
type input "2"
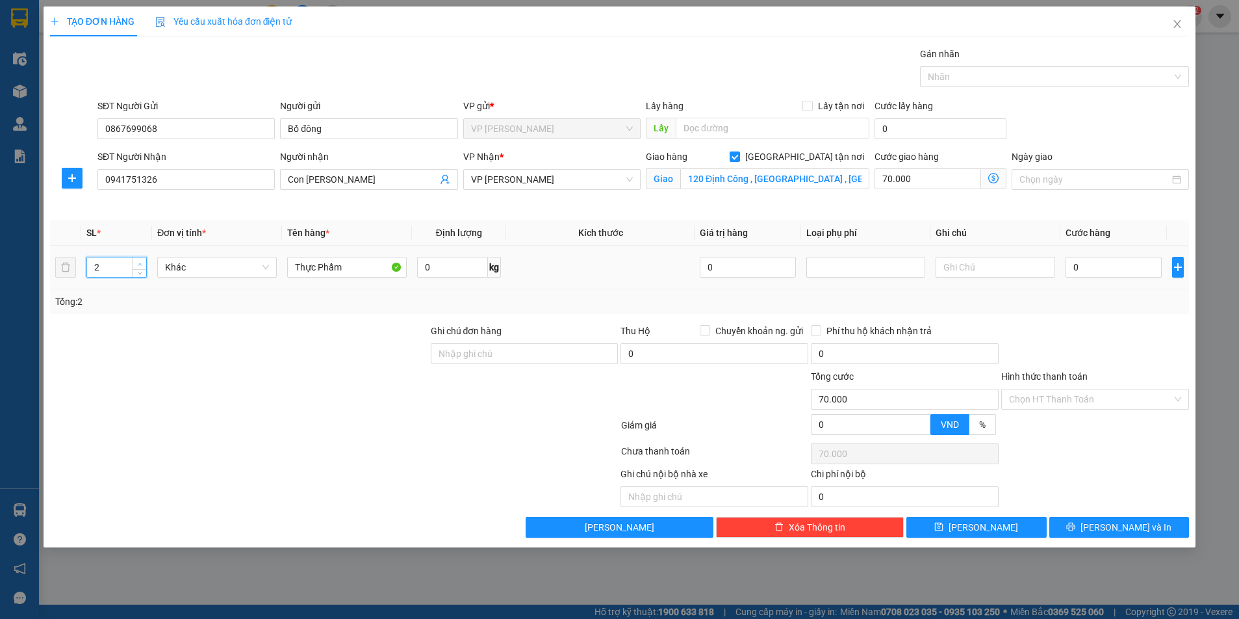
click at [141, 262] on icon "up" at bounding box center [140, 264] width 5 height 5
click at [1089, 263] on input "0" at bounding box center [1114, 267] width 96 height 21
type input "9"
type input "70.009"
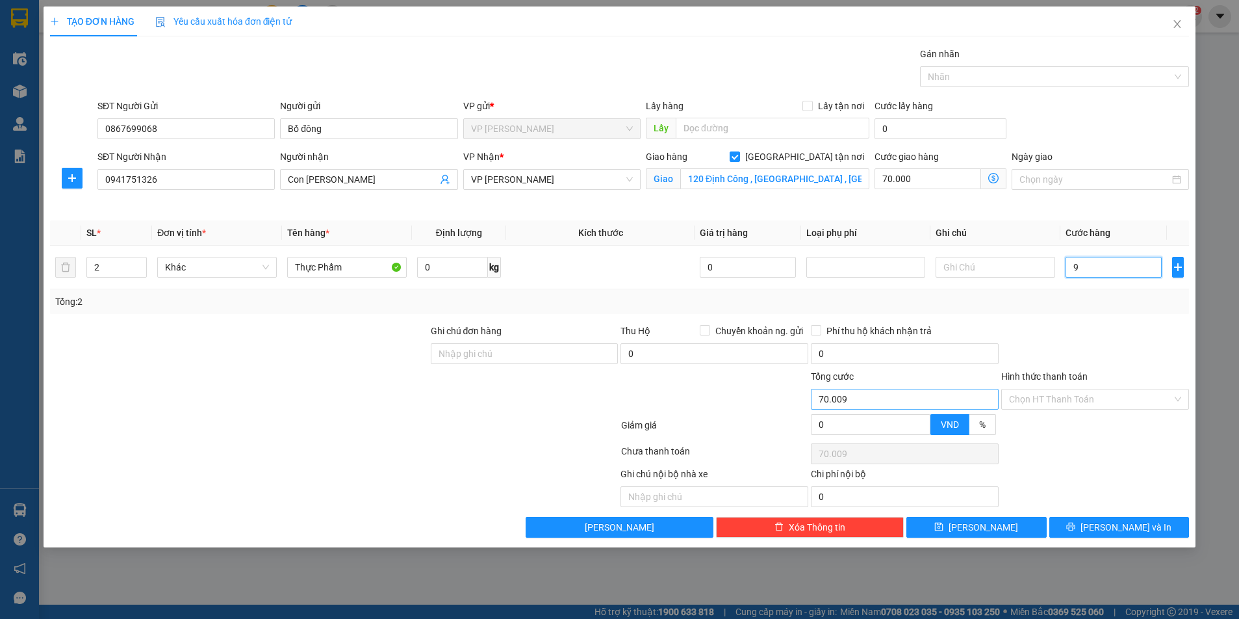
type input "90"
type input "70.090"
type input "900"
type input "70.900"
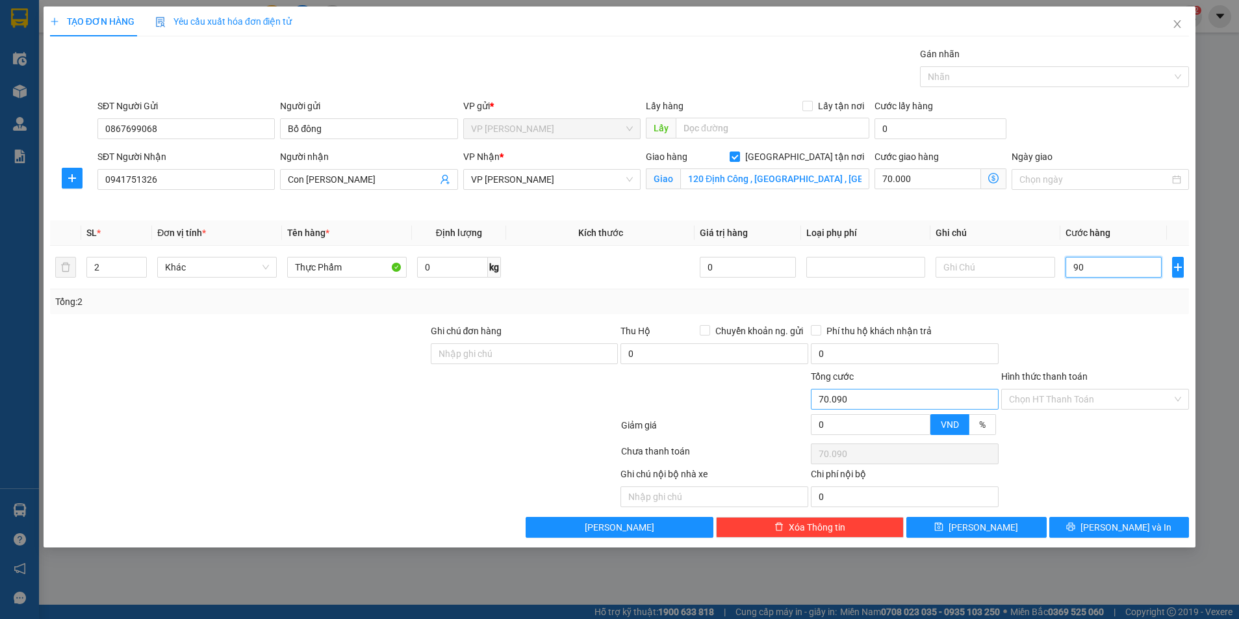
type input "70.900"
type input "9.000"
type input "79.000"
type input "90.000"
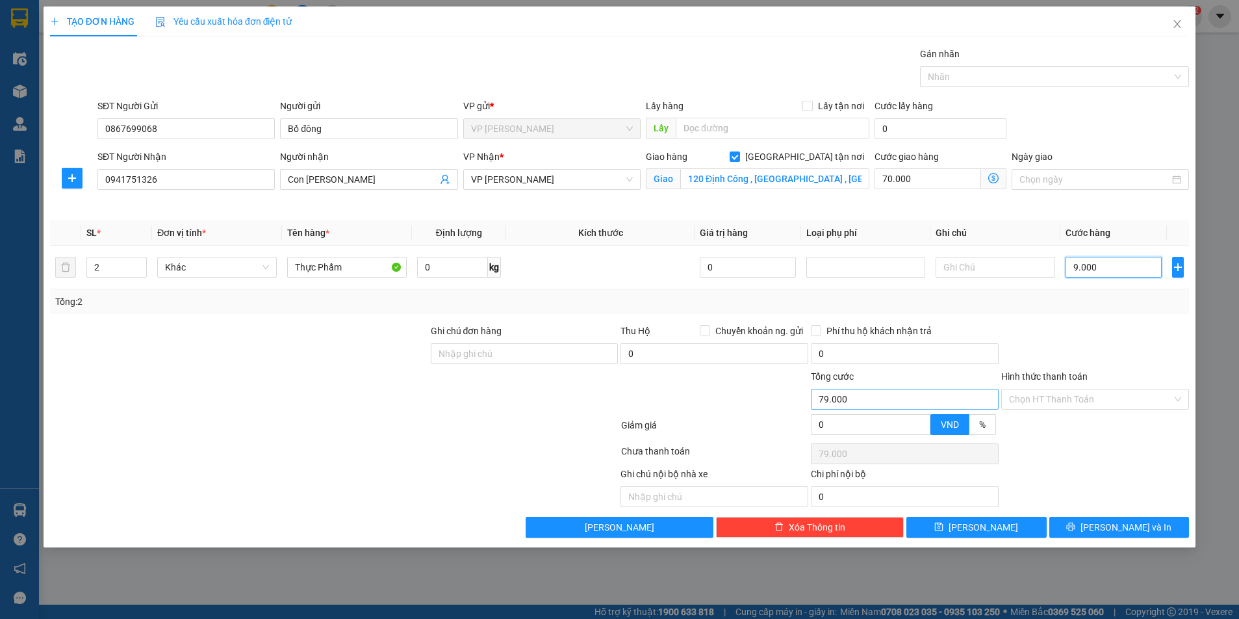
type input "160.000"
type input "90.000"
click at [1107, 398] on input "Hình thức thanh toán" at bounding box center [1090, 398] width 163 height 19
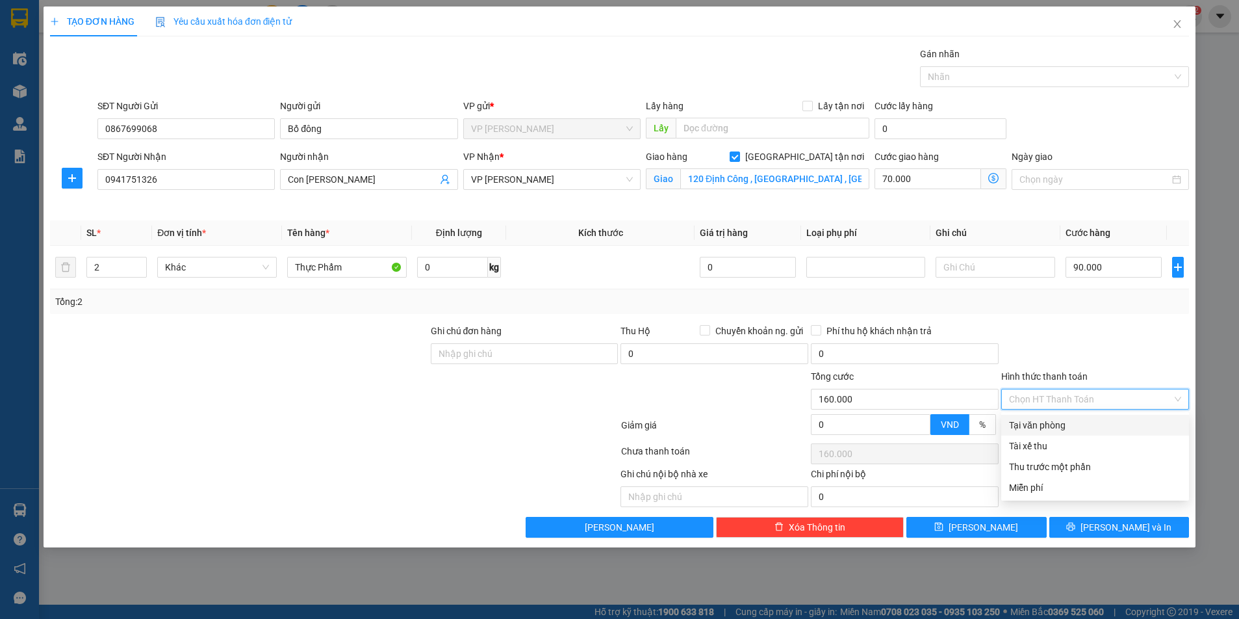
click at [1076, 431] on div "Tại văn phòng" at bounding box center [1095, 425] width 172 height 14
type input "0"
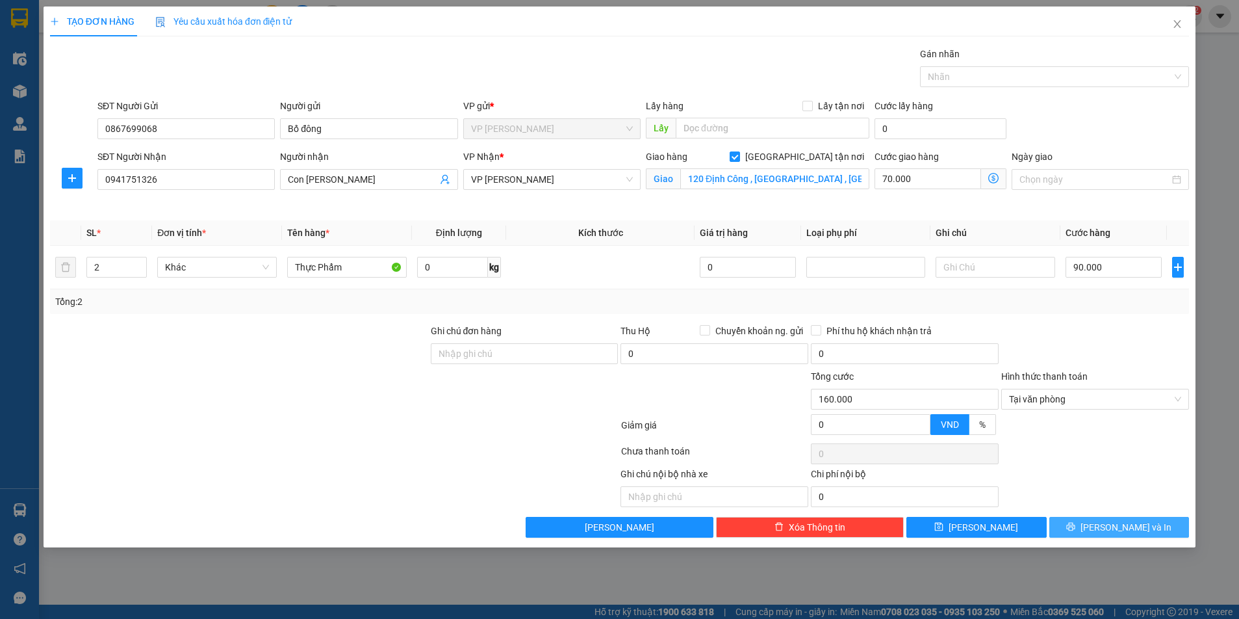
click at [1103, 530] on button "Lưu và In" at bounding box center [1119, 527] width 140 height 21
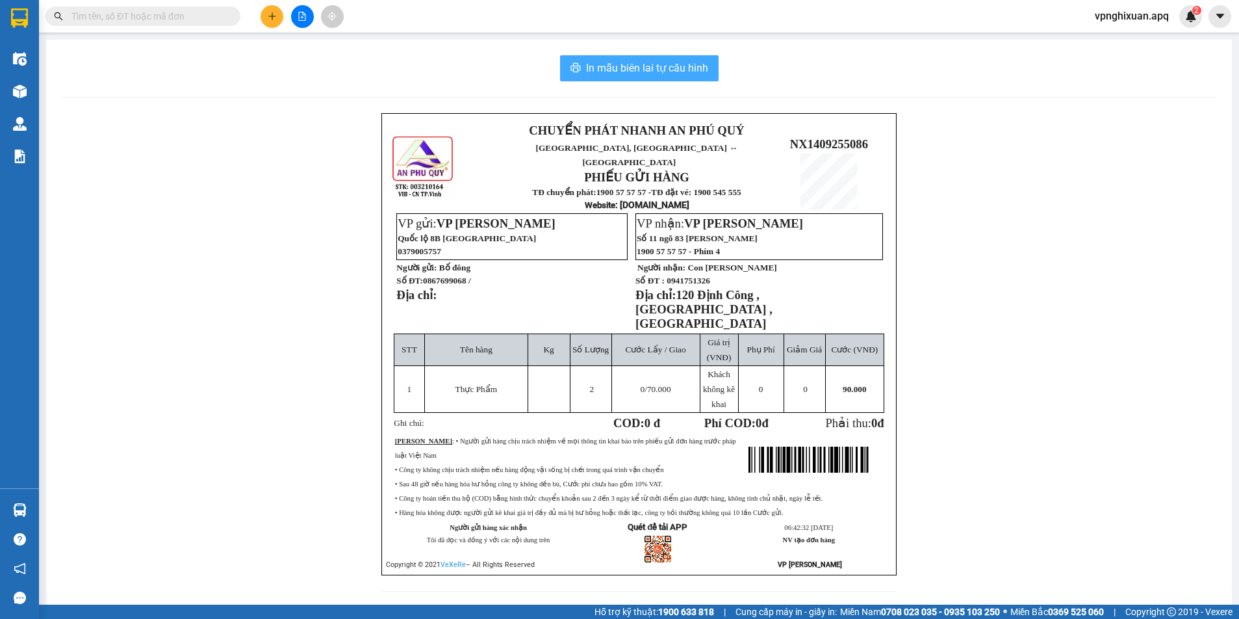
click at [636, 67] on span "In mẫu biên lai tự cấu hình" at bounding box center [647, 68] width 122 height 16
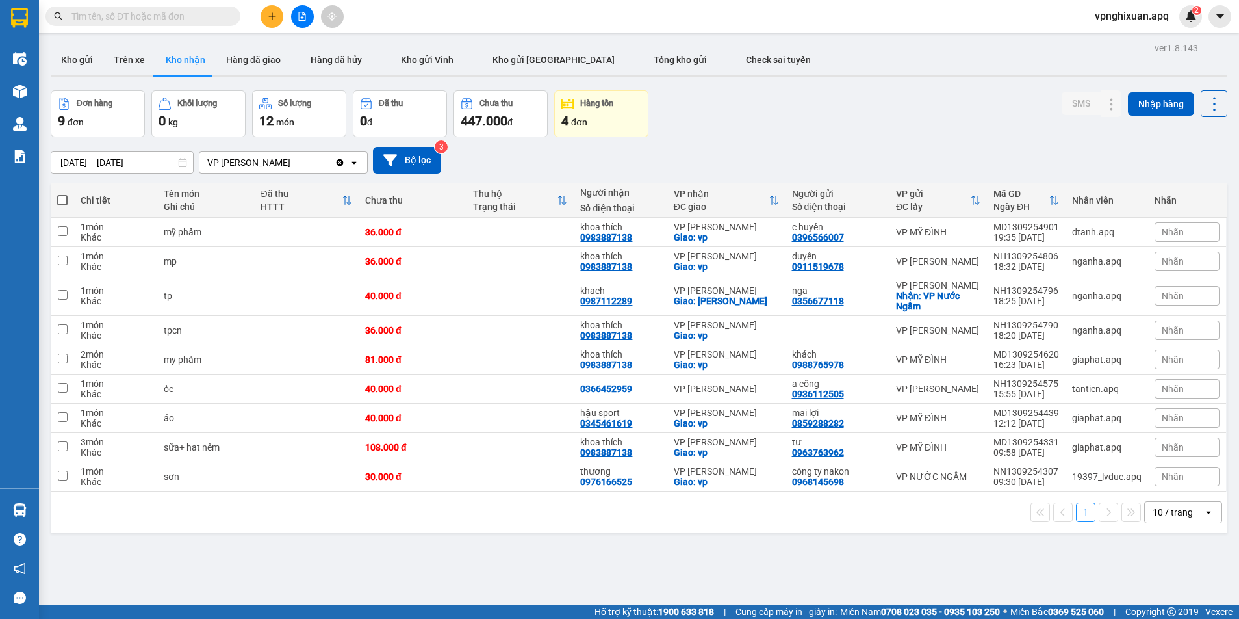
click at [853, 122] on div "Đơn hàng 9 đơn Khối lượng 0 kg Số lượng 12 món Đã thu 0 đ Chưa thu 447.000 đ Hà…" at bounding box center [639, 113] width 1177 height 47
drag, startPoint x: 79, startPoint y: 54, endPoint x: 81, endPoint y: 63, distance: 9.3
click at [79, 56] on button "Kho gửi" at bounding box center [77, 59] width 53 height 31
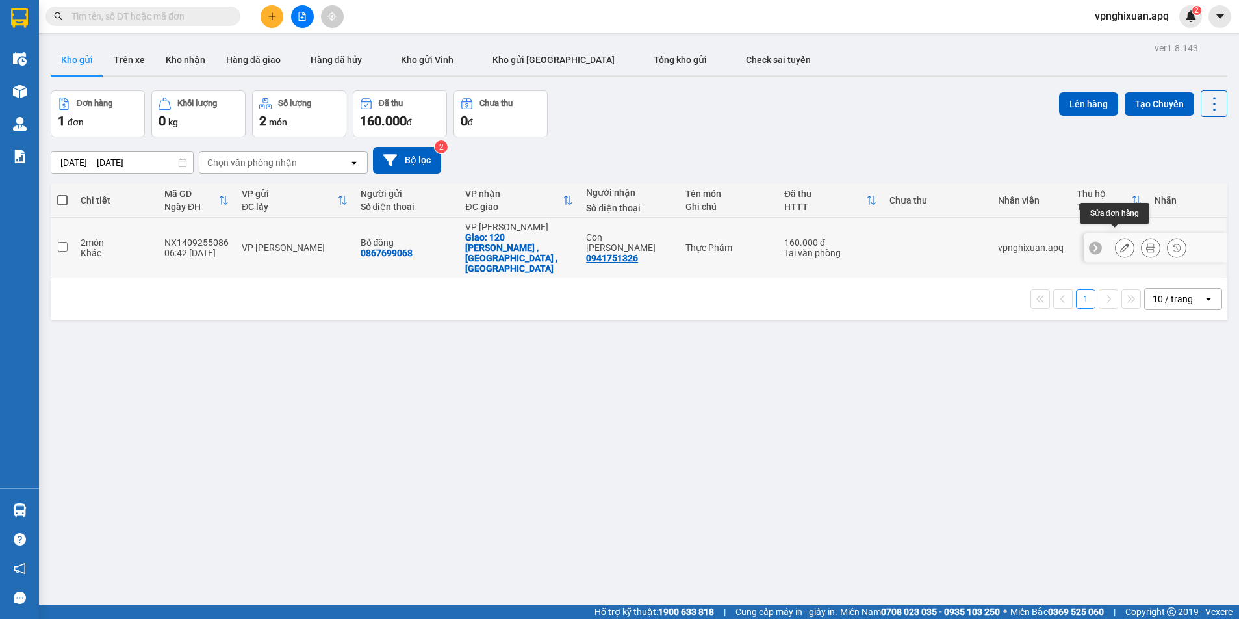
click at [1120, 243] on icon at bounding box center [1124, 247] width 9 height 9
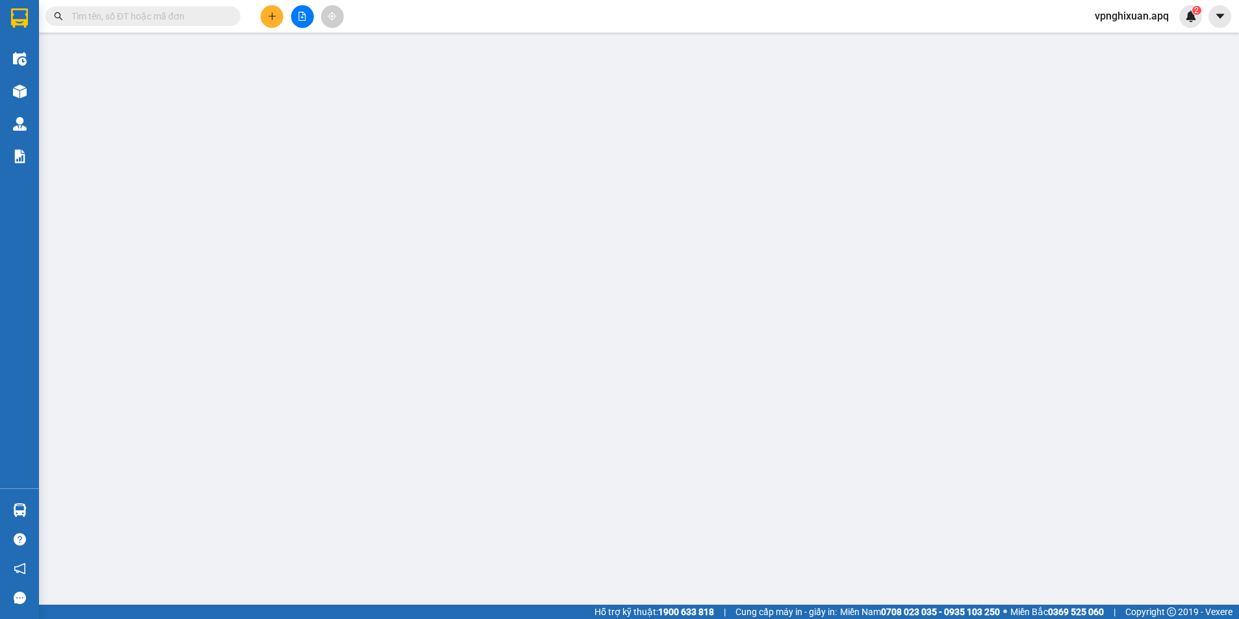
type input "0867699068"
type input "Bố đông"
type input "0941751326"
type input "Con Gái Trang"
checkbox input "true"
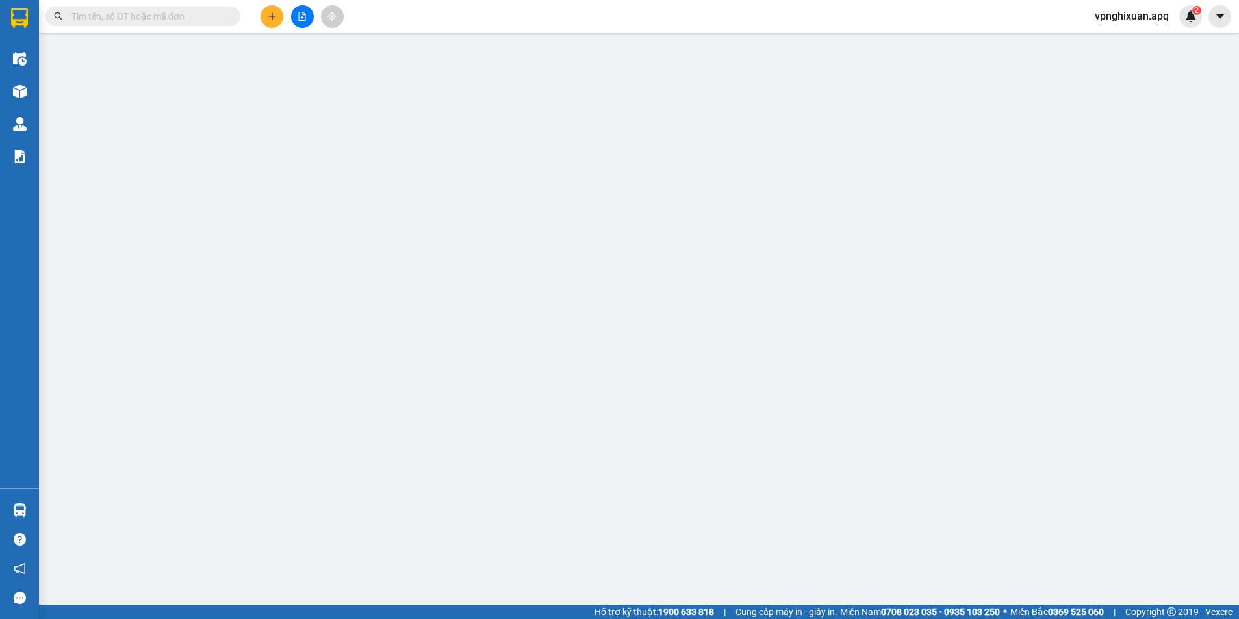
type input "120 Định Công , Hoàng Mai , Hà Nội"
type input "160.000"
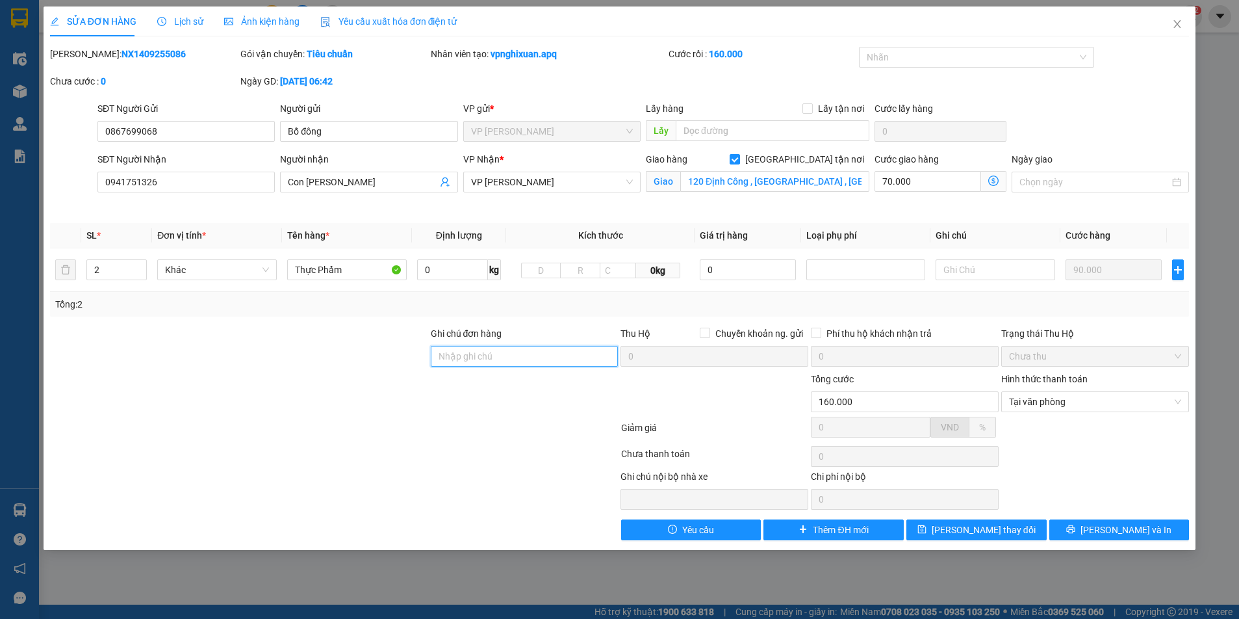
click at [498, 355] on input "Ghi chú đơn hàng" at bounding box center [525, 356] width 188 height 21
click at [520, 357] on input "khách cần ship sớm .nhờ vp nhắc hộ" at bounding box center [525, 356] width 188 height 21
type input "khách cần ship ngay .nhờ vp nhắc hộ"
click at [977, 532] on span "Lưu thay đổi" at bounding box center [984, 529] width 104 height 14
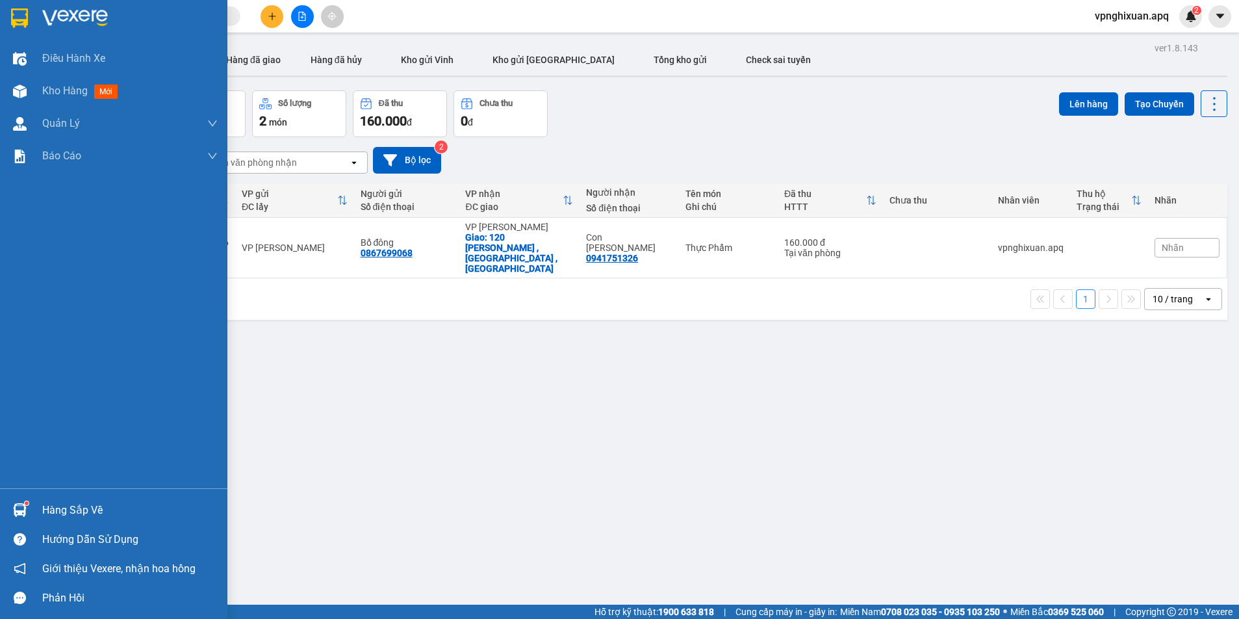
click at [27, 509] on div at bounding box center [19, 509] width 23 height 23
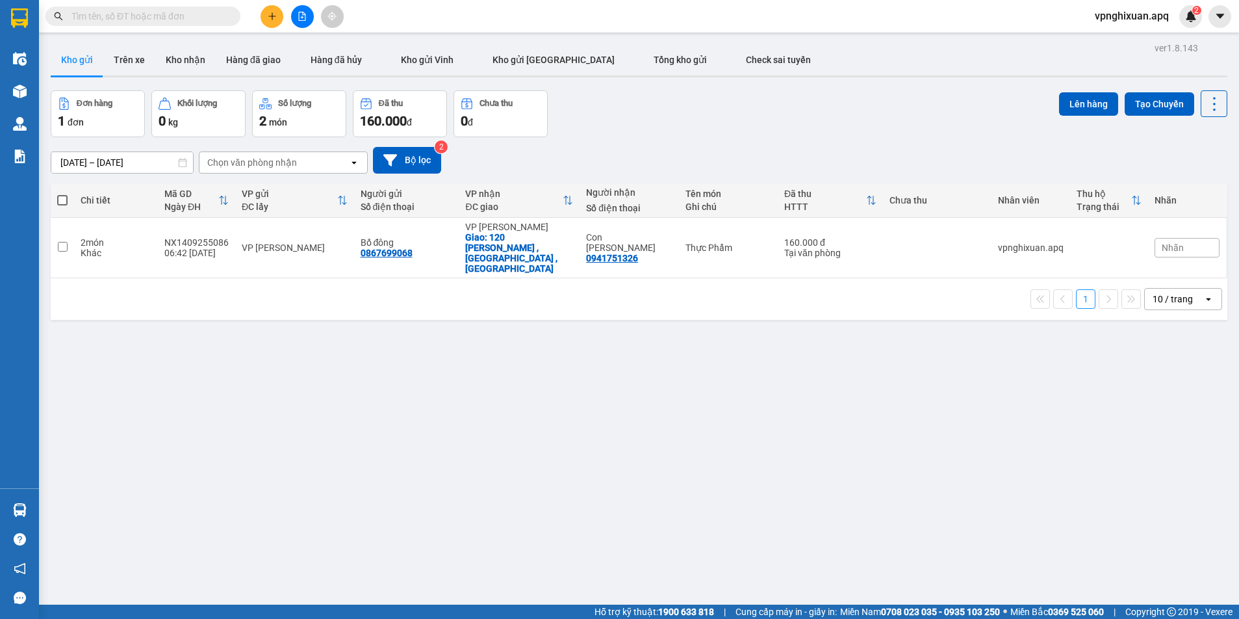
click at [822, 357] on section "Kết quả tìm kiếm ( 0 ) Bộ lọc No Data vpnghixuan.apq 2 Điều hành xe Kho hàng mớ…" at bounding box center [619, 309] width 1239 height 619
